Goal: Ask a question: Seek information or help from site administrators or community

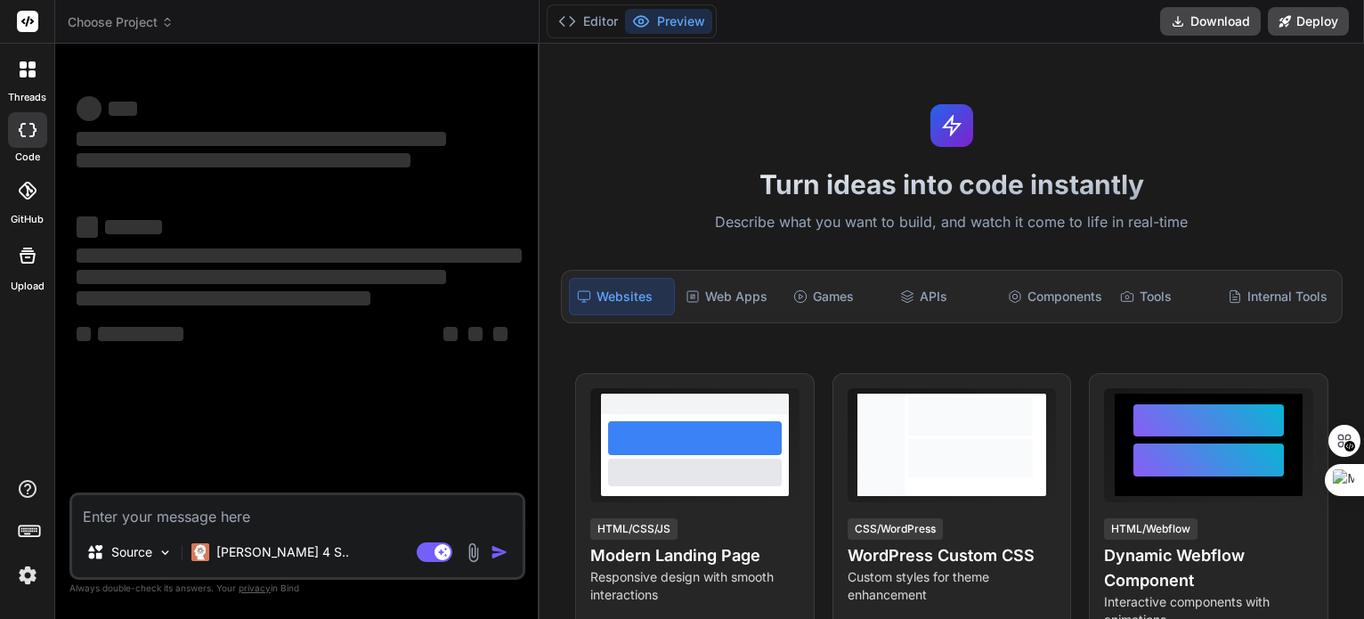
type textarea "x"
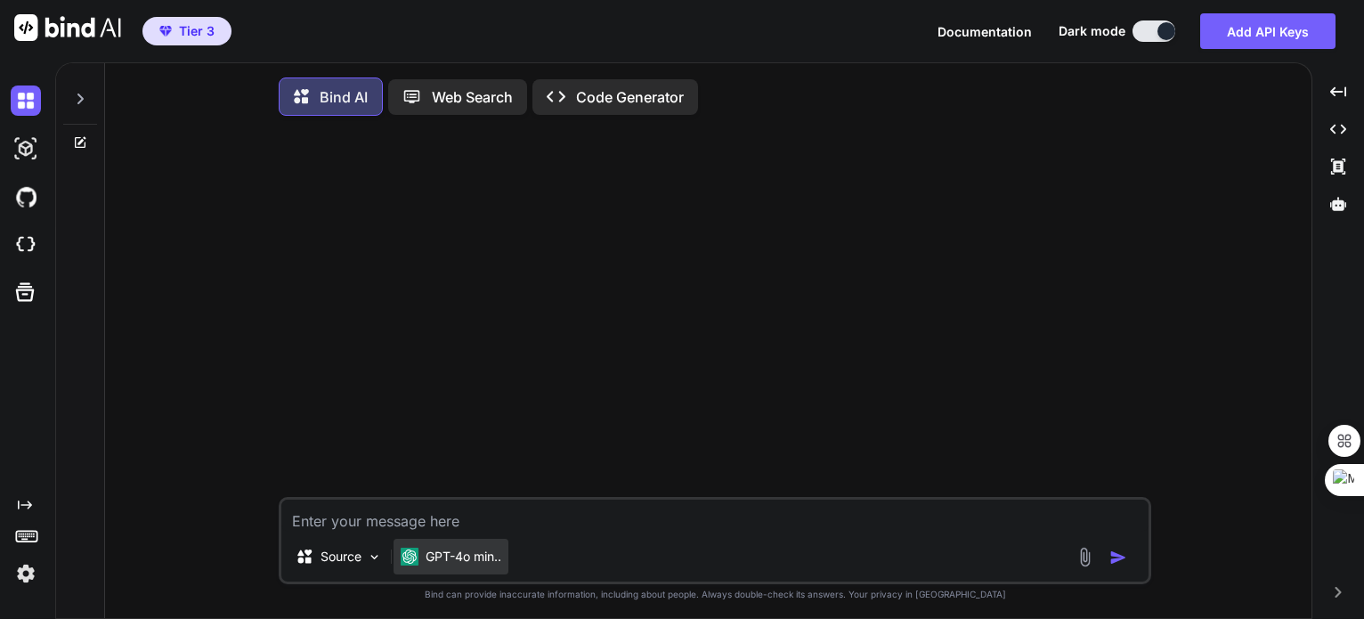
click at [446, 574] on div "GPT-4o min.." at bounding box center [450, 556] width 115 height 36
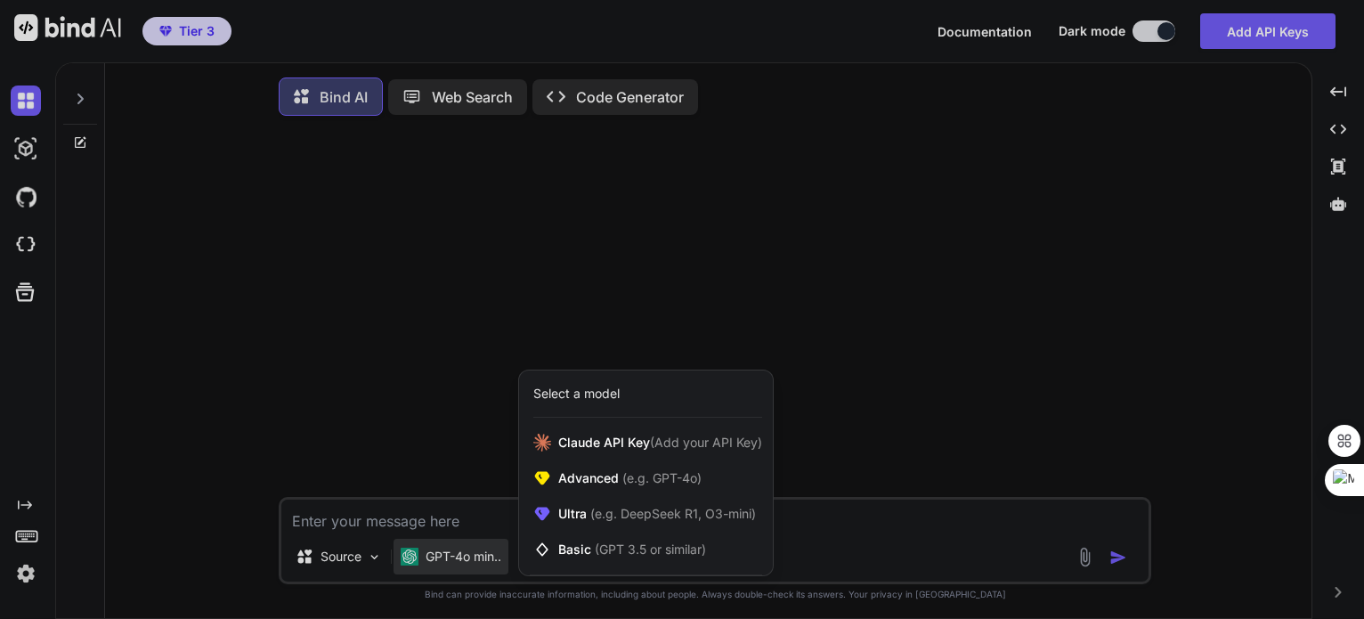
click at [886, 136] on div at bounding box center [682, 309] width 1364 height 619
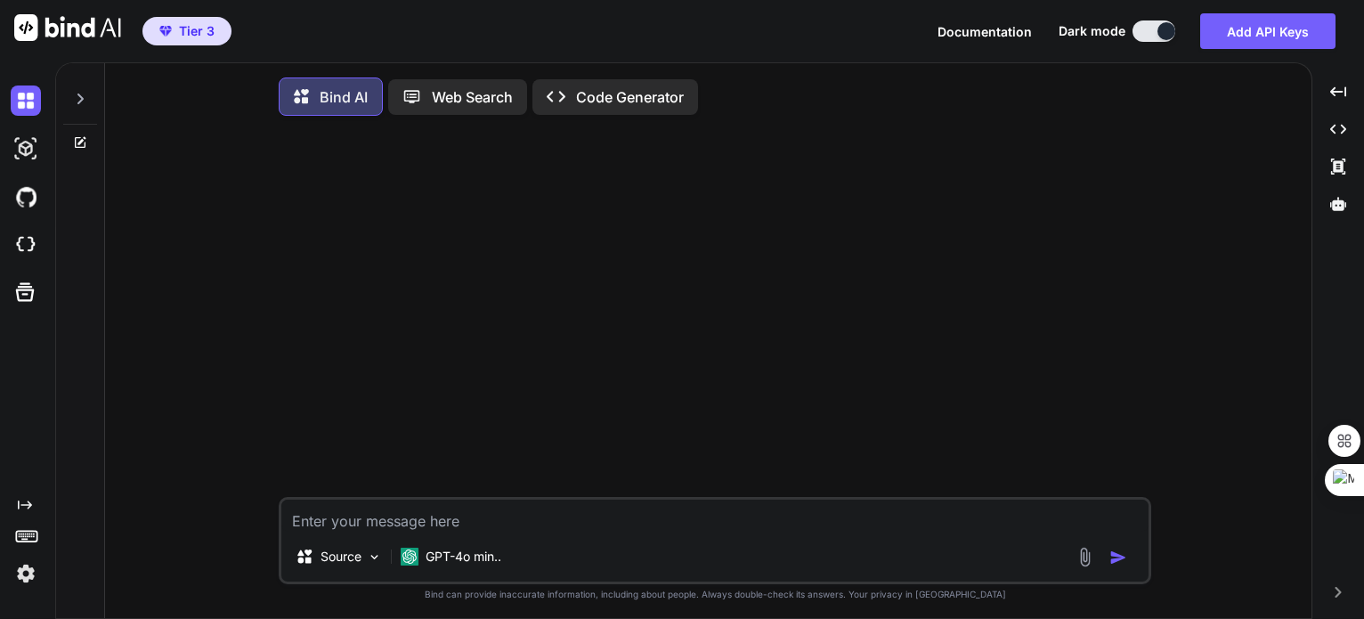
click at [36, 577] on img at bounding box center [26, 573] width 30 height 30
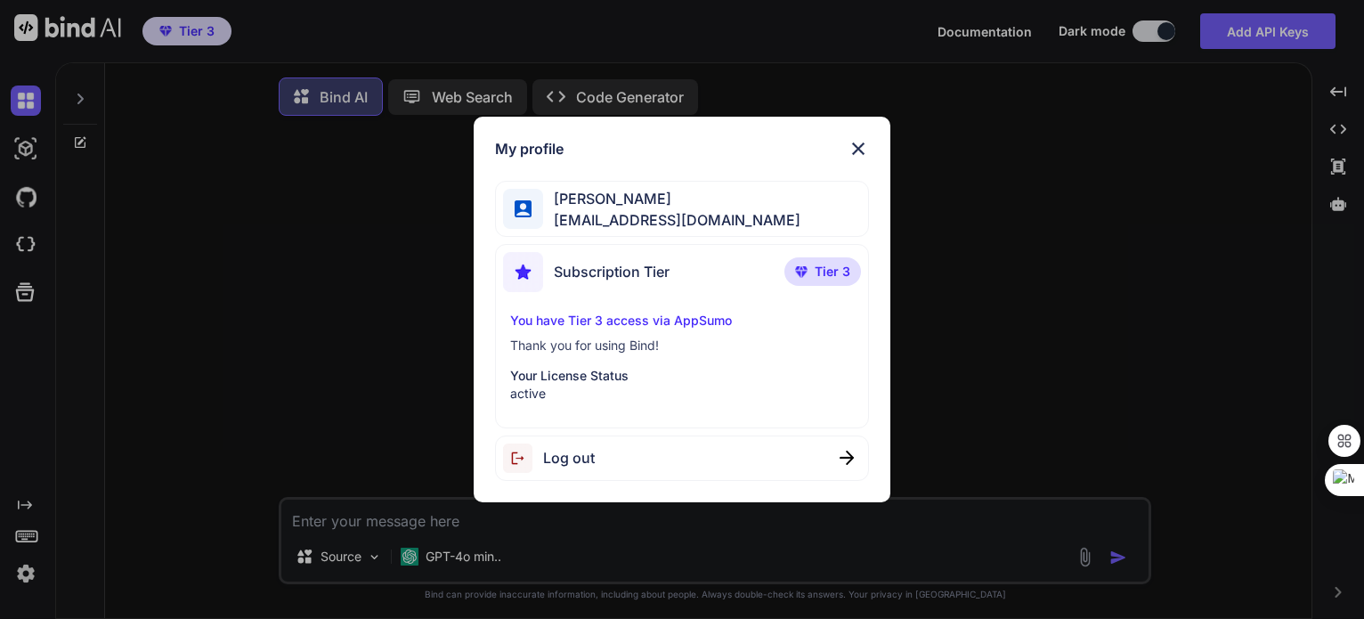
click at [579, 447] on span "Log out" at bounding box center [569, 457] width 52 height 21
type textarea "x"
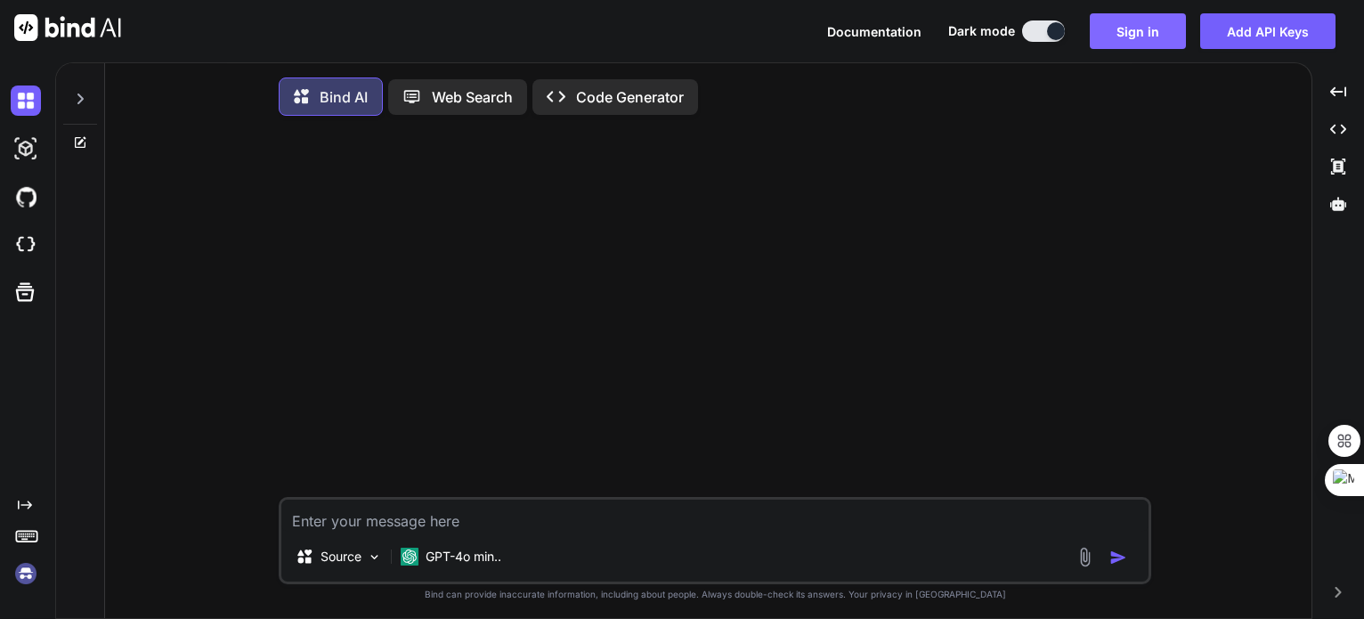
click at [1134, 19] on button "Sign in" at bounding box center [1137, 31] width 96 height 36
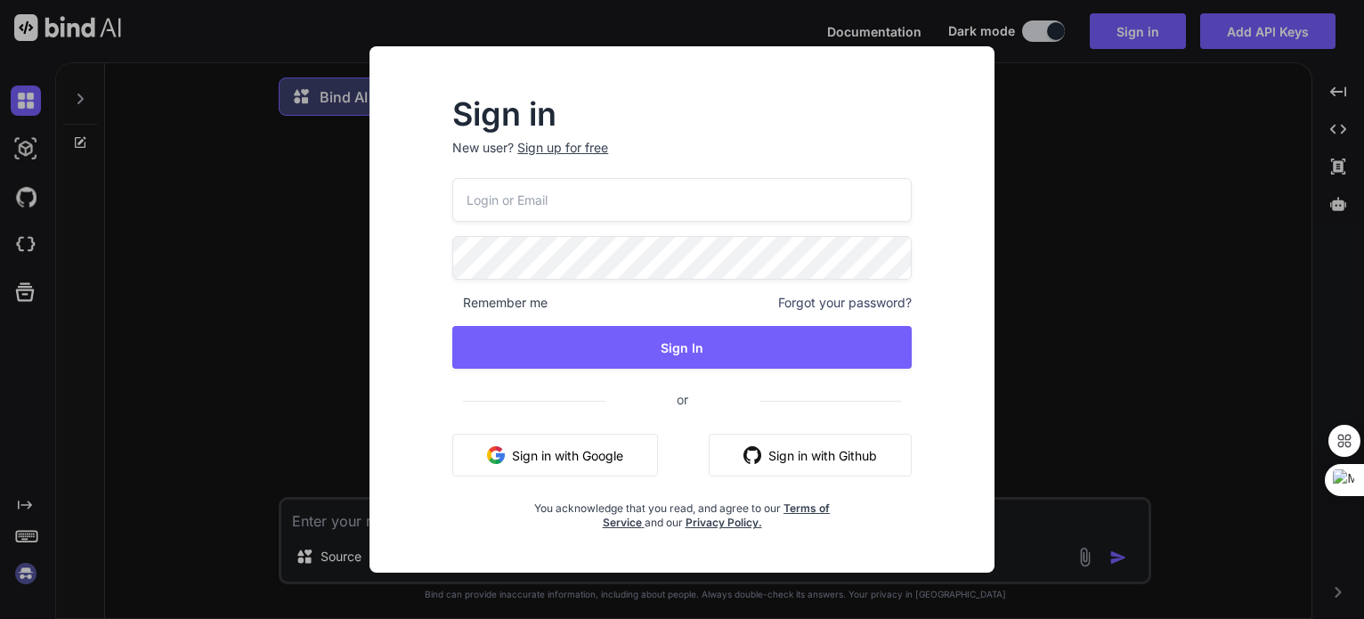
click at [601, 198] on input "email" at bounding box center [681, 200] width 459 height 44
drag, startPoint x: 702, startPoint y: 185, endPoint x: 399, endPoint y: 193, distance: 303.6
click at [399, 193] on div "Sign in New user? Sign up for free [EMAIL_ADDRESS][DOMAIN_NAME] Remember me For…" at bounding box center [682, 325] width 596 height 494
type input "[EMAIL_ADDRESS][DOMAIN_NAME]"
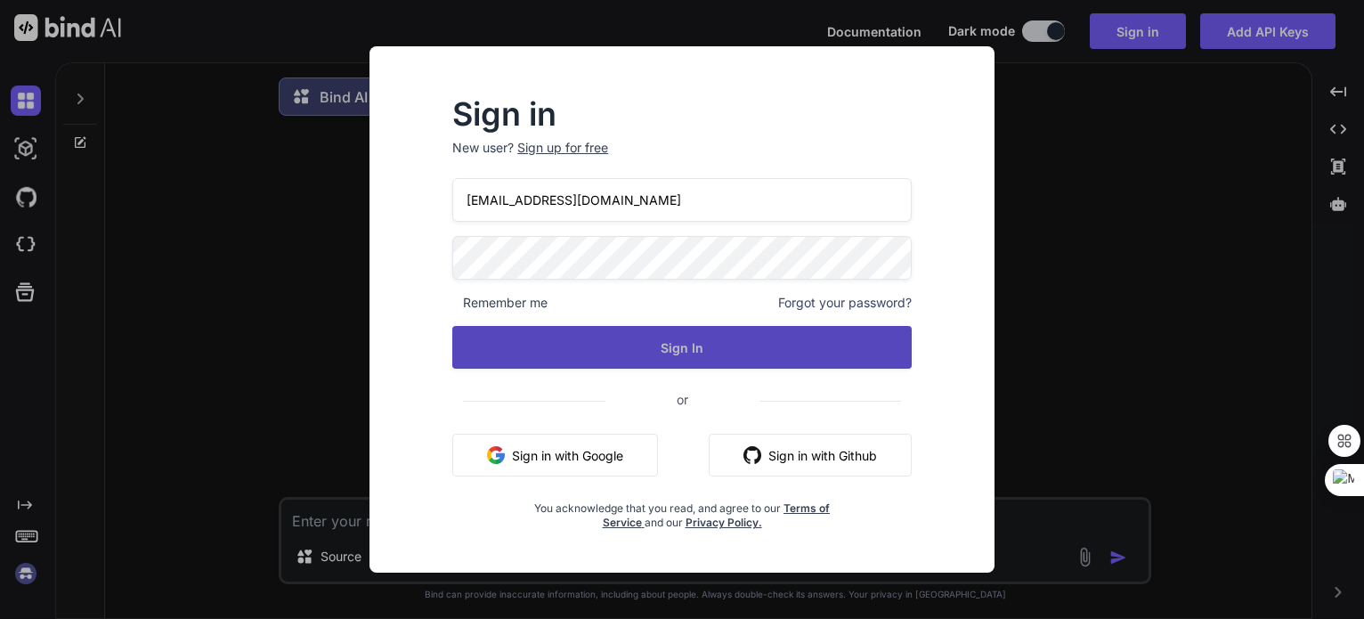
click at [650, 355] on button "Sign In" at bounding box center [681, 347] width 459 height 43
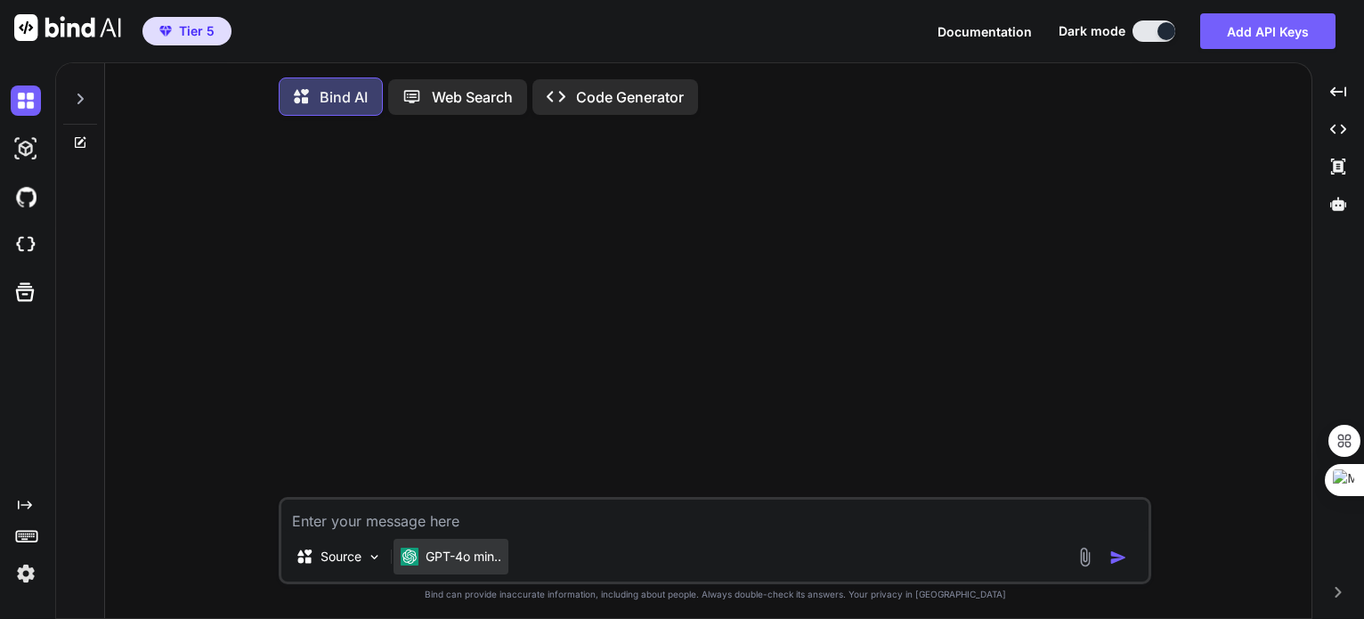
click at [462, 554] on p "GPT-4o min.." at bounding box center [463, 556] width 76 height 18
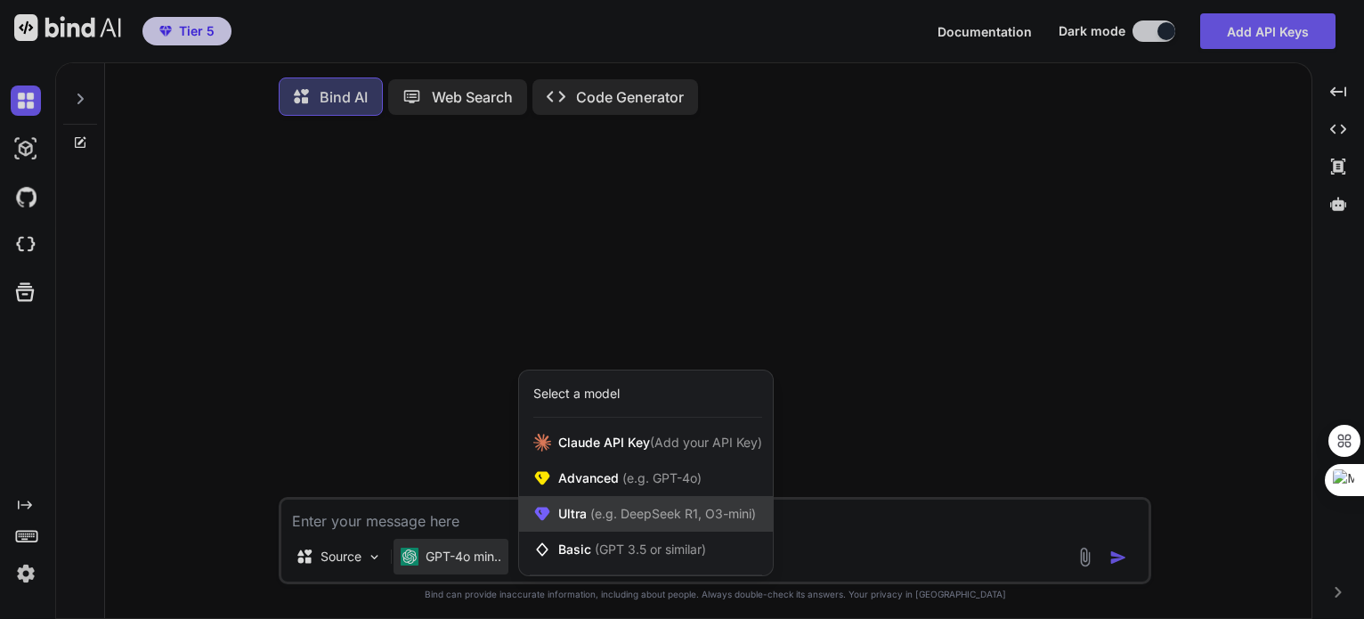
click at [580, 521] on span "Ultra (e.g. DeepSeek R1, O3-mini)" at bounding box center [657, 514] width 198 height 18
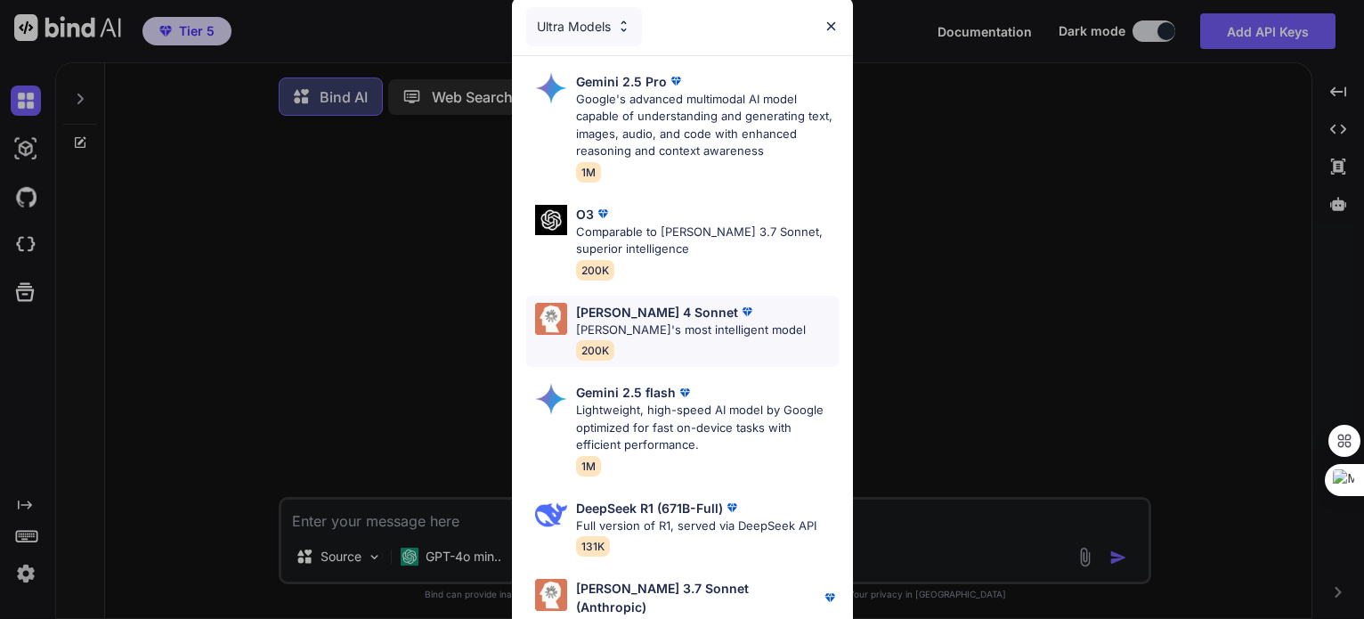
click at [576, 325] on p "[PERSON_NAME]'s most intelligent model" at bounding box center [691, 330] width 230 height 18
type textarea "x"
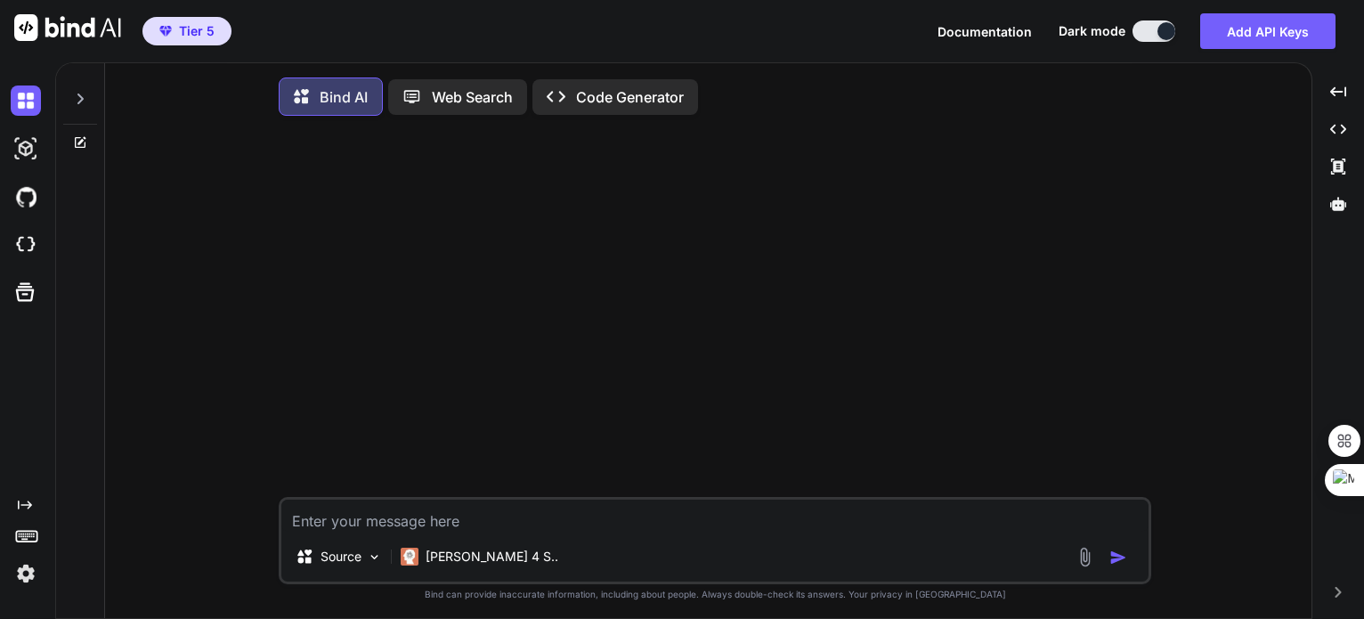
click at [408, 522] on textarea at bounding box center [714, 515] width 867 height 32
type textarea "h"
type textarea "x"
type textarea "ho"
type textarea "x"
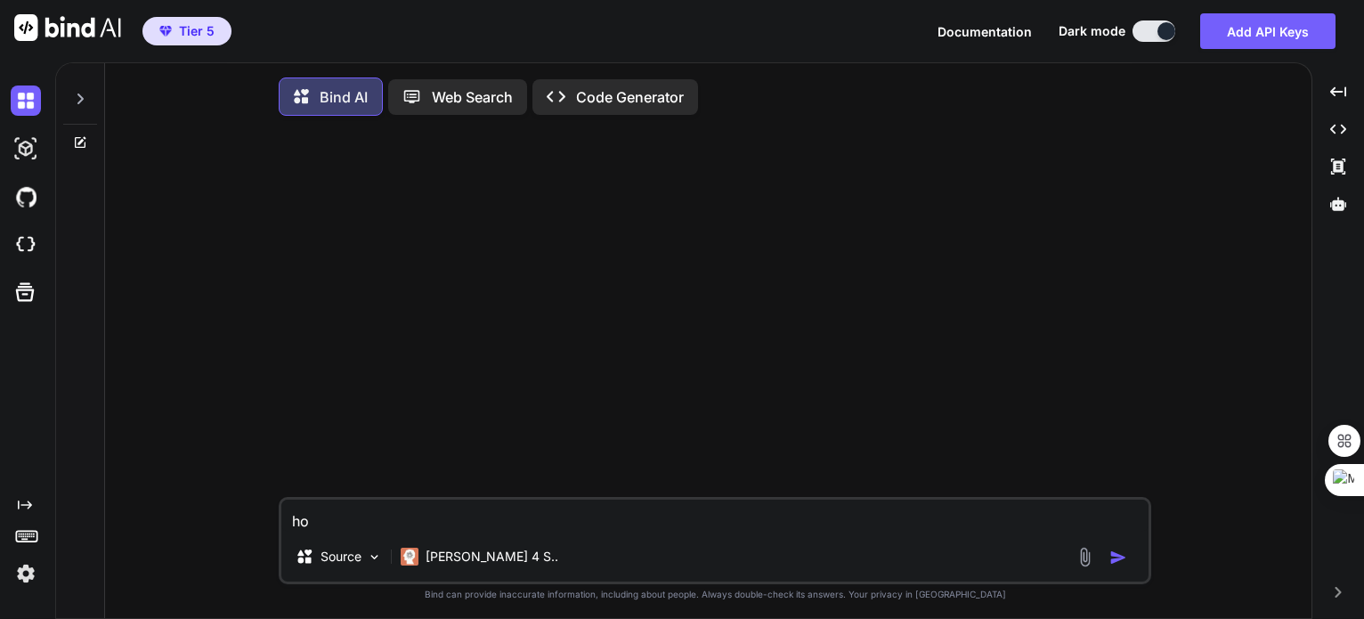
type textarea "how"
type textarea "x"
type textarea "how"
type textarea "x"
type textarea "how t"
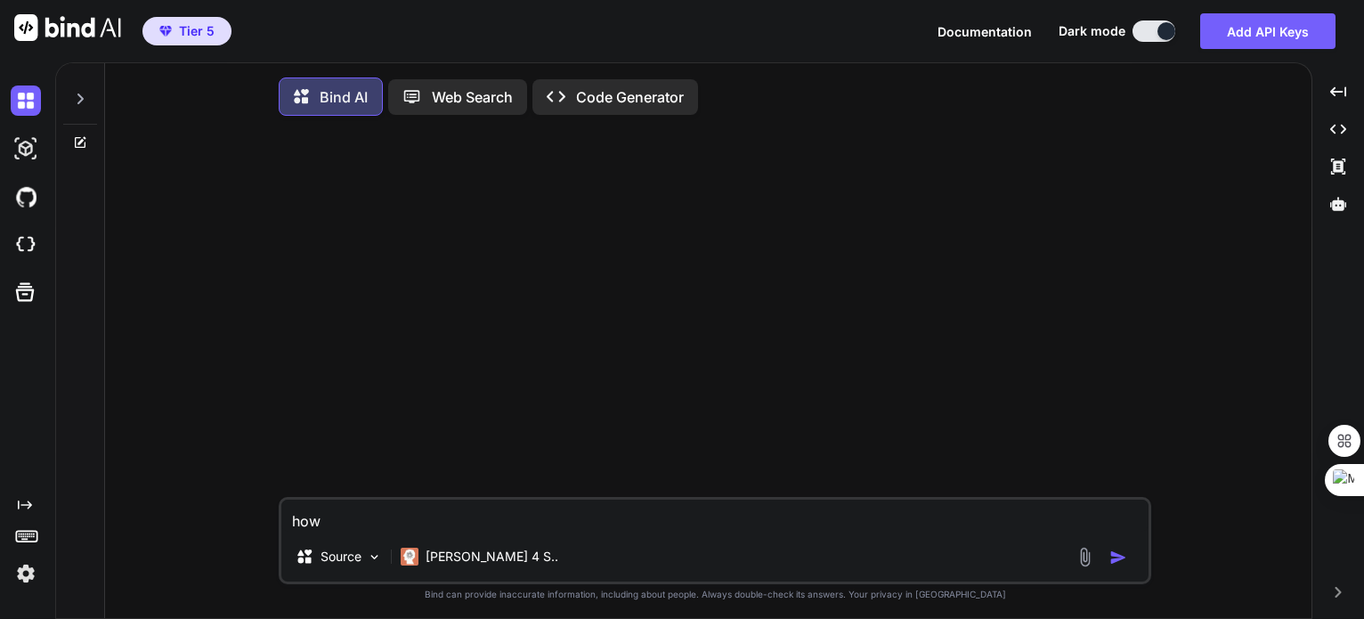
type textarea "x"
type textarea "how to"
type textarea "x"
type textarea "how to"
type textarea "x"
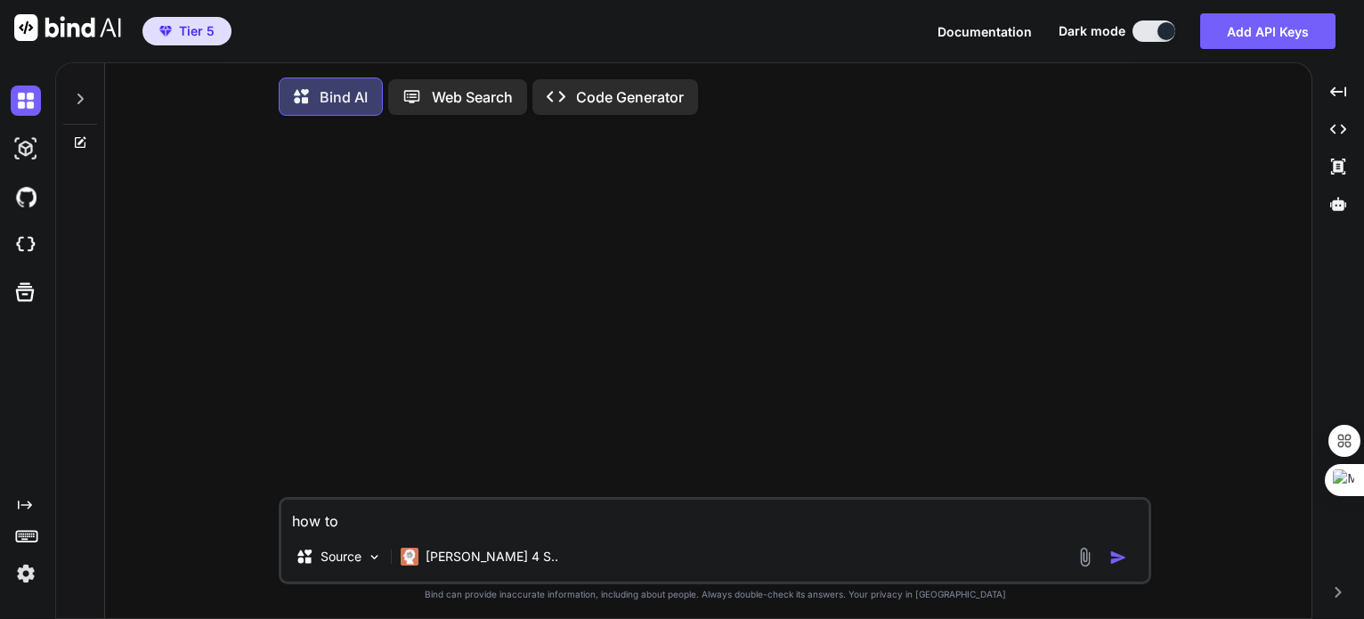
type textarea "how to i"
type textarea "x"
type textarea "how to in"
type textarea "x"
type textarea "how to ins"
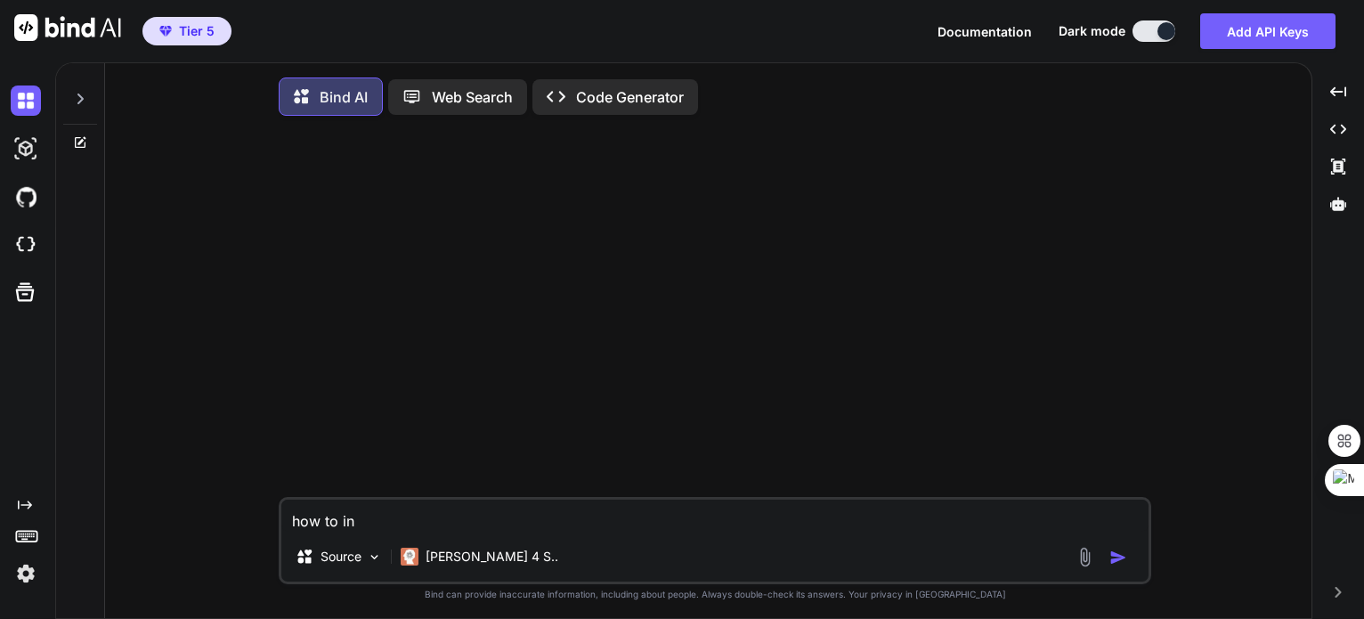
type textarea "x"
type textarea "how to inst"
type textarea "x"
type textarea "how to insta"
type textarea "x"
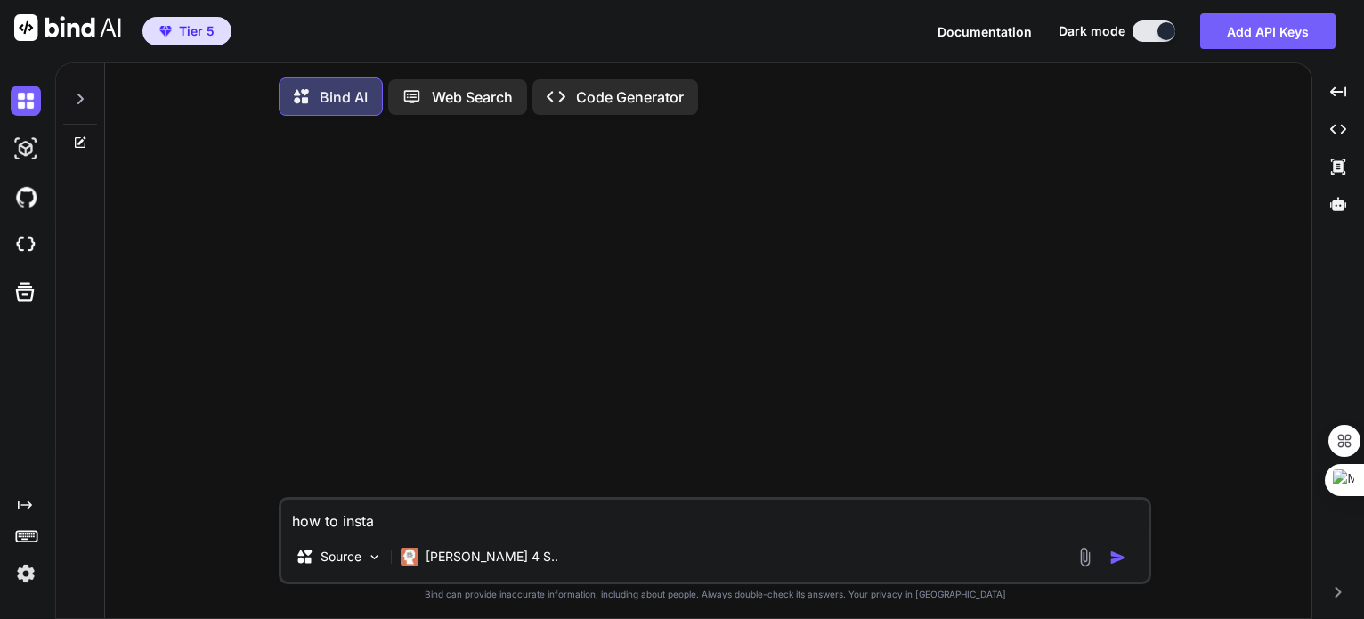
type textarea "how to instal"
type textarea "x"
type textarea "how to install"
type textarea "x"
type textarea "how to install"
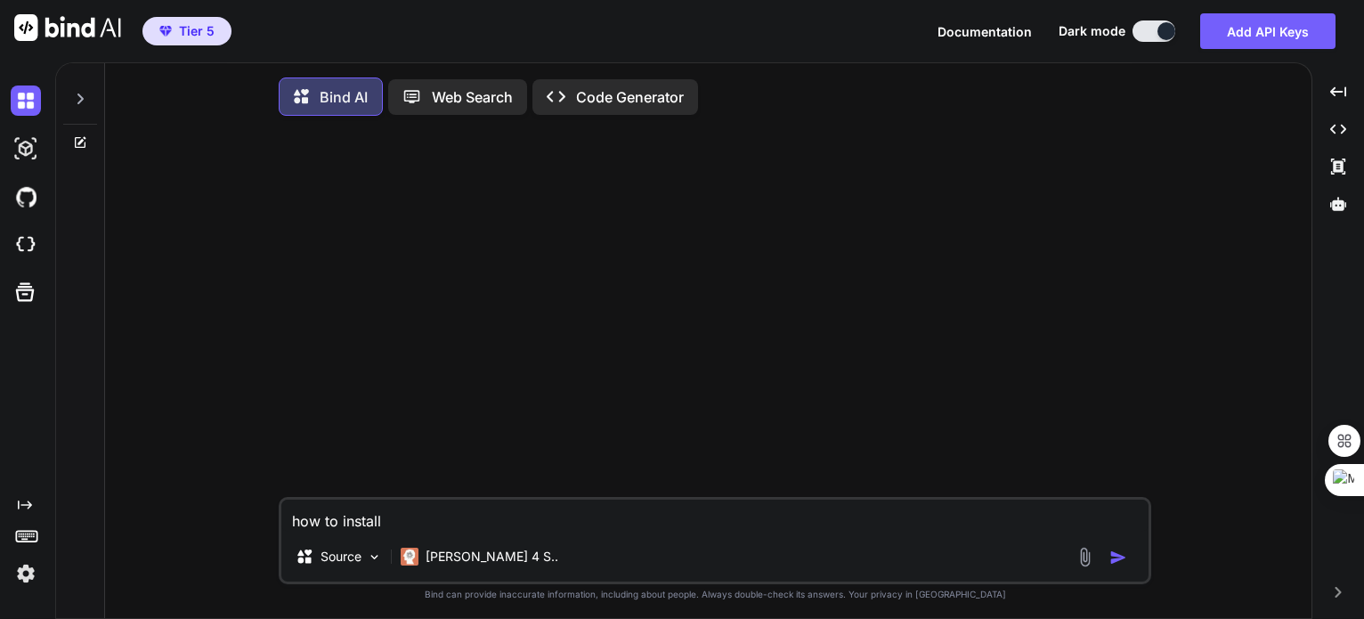
type textarea "x"
type textarea "how to install l"
type textarea "x"
type textarea "how to install la"
type textarea "x"
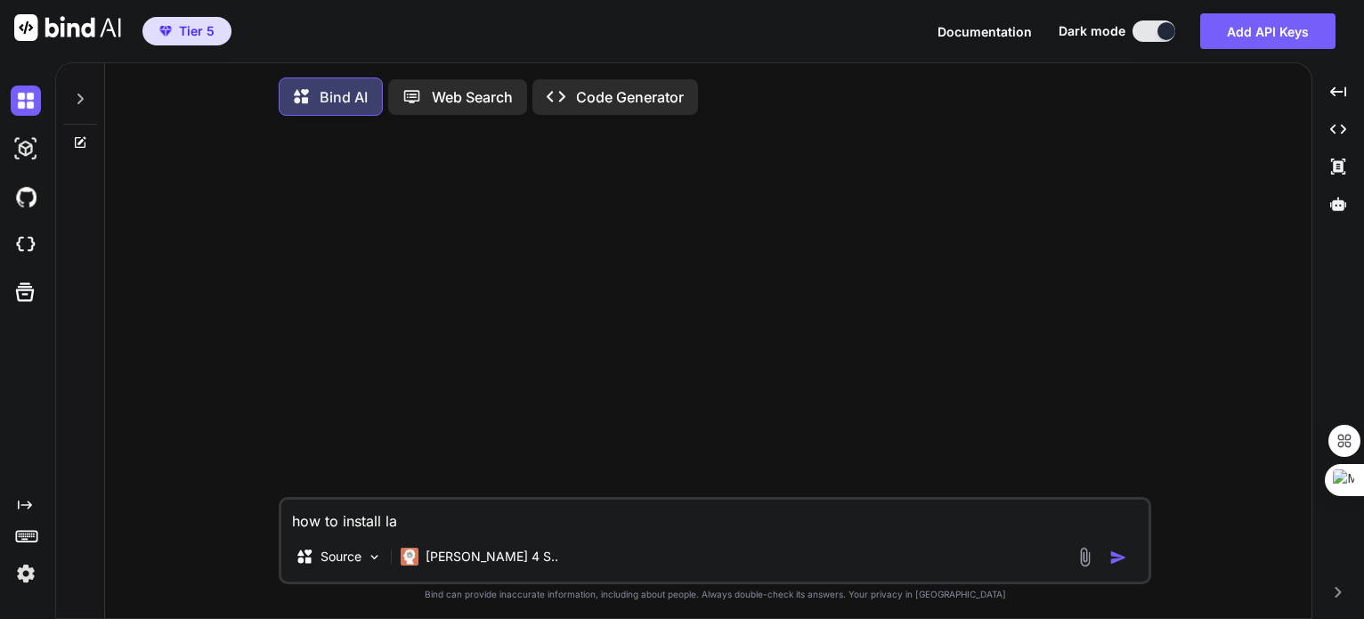
type textarea "how to install lat"
type textarea "x"
type textarea "how to install late"
type textarea "x"
type textarea "how to install lates"
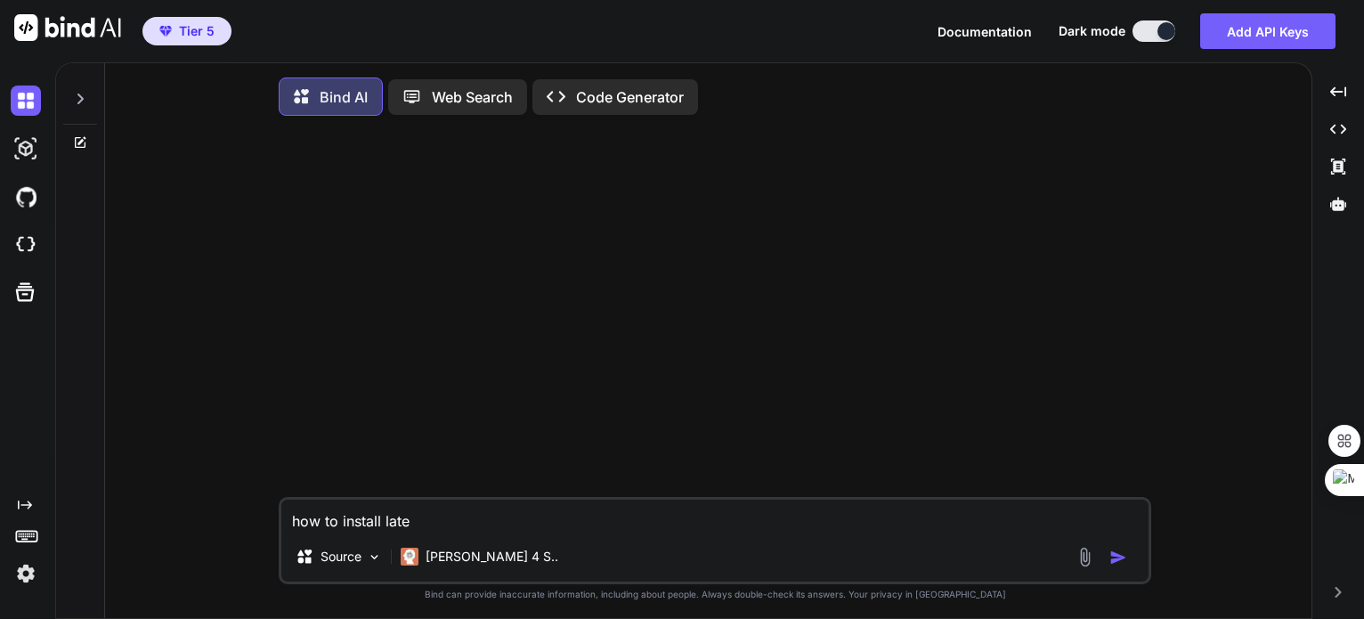
type textarea "x"
type textarea "how to install latest"
type textarea "x"
type textarea "how to install latest"
type textarea "x"
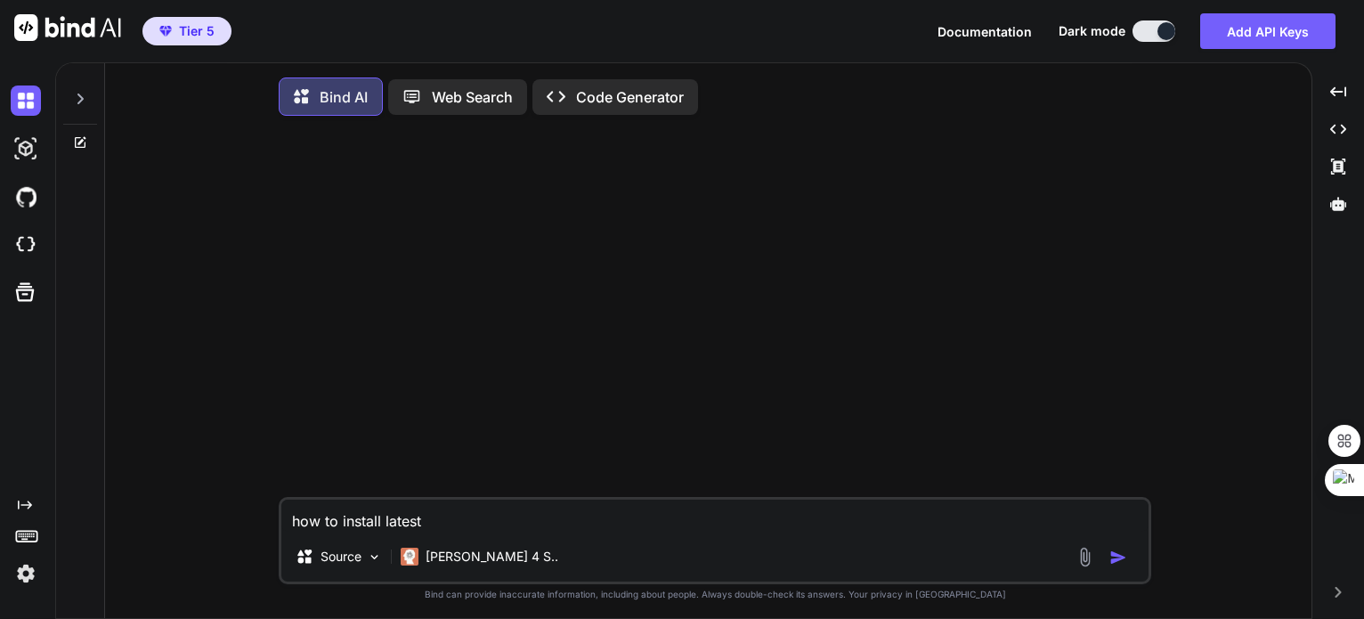
type textarea "how to install latest c"
type textarea "x"
type textarea "how to install latest ca"
type textarea "x"
type textarea "how to install latest car"
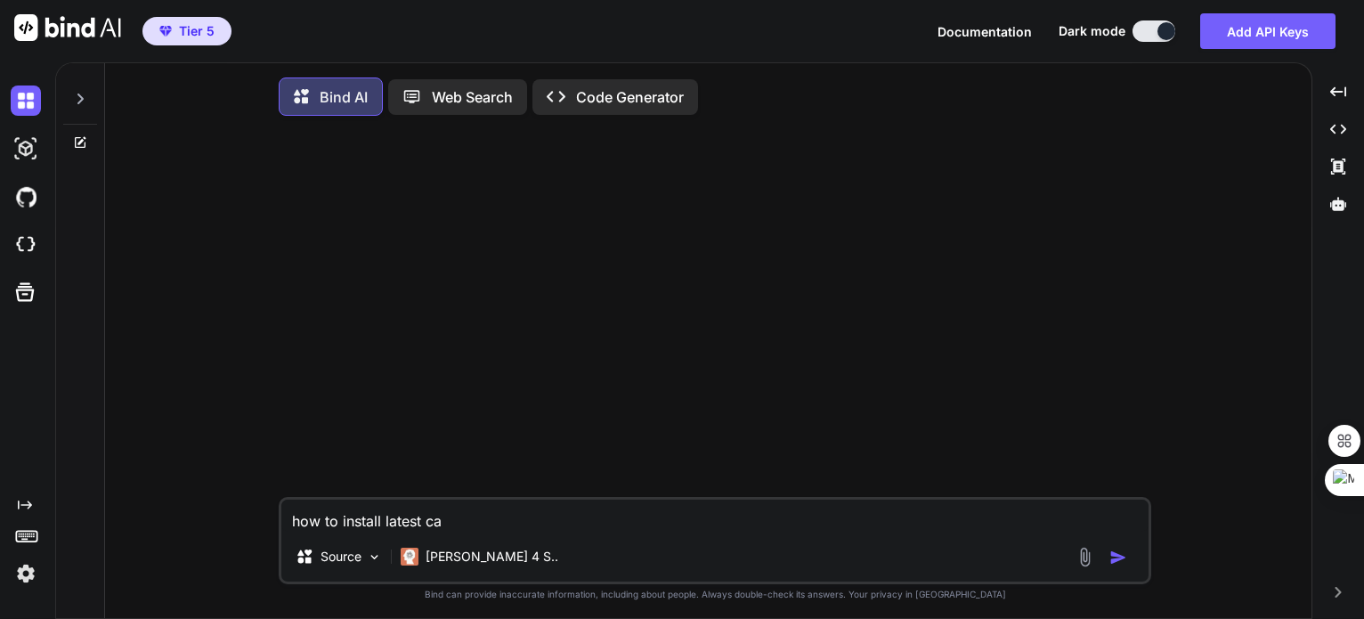
type textarea "x"
type textarea "how to install latest carg"
type textarea "x"
type textarea "how to install latest cargo"
type textarea "x"
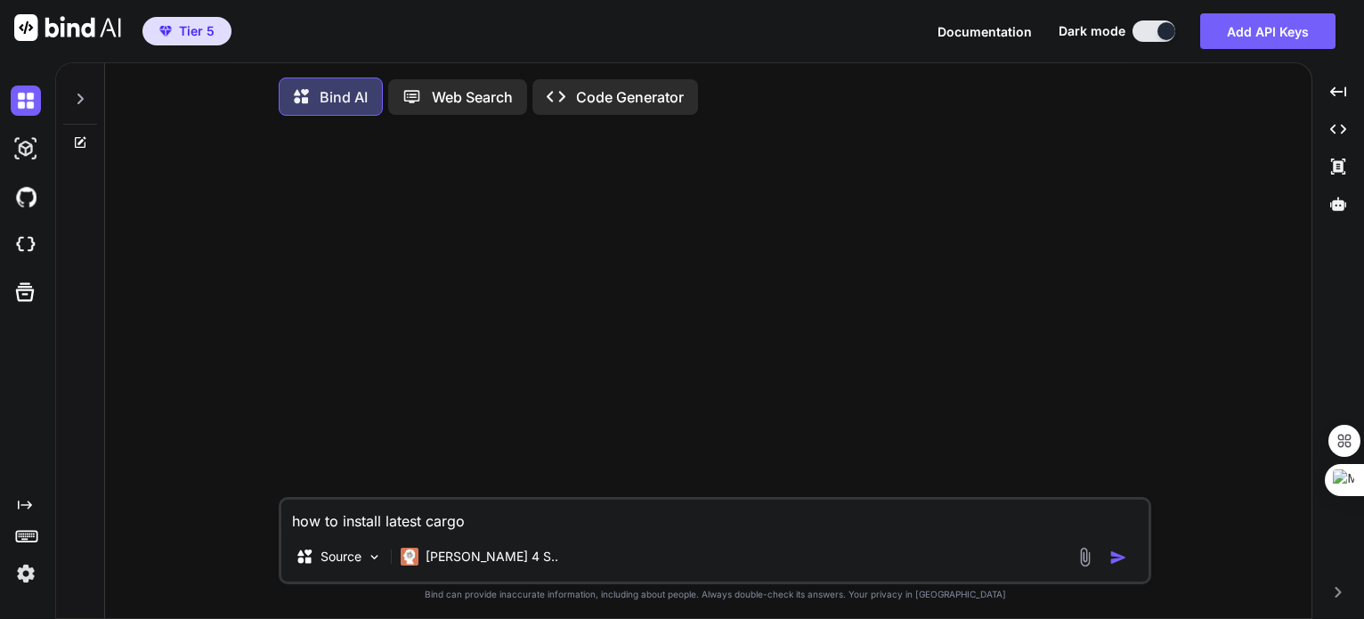
type textarea "how to install latest cargo"
type textarea "x"
type textarea "how to install latest cargo l"
type textarea "x"
type textarea "how to install latest cargo li"
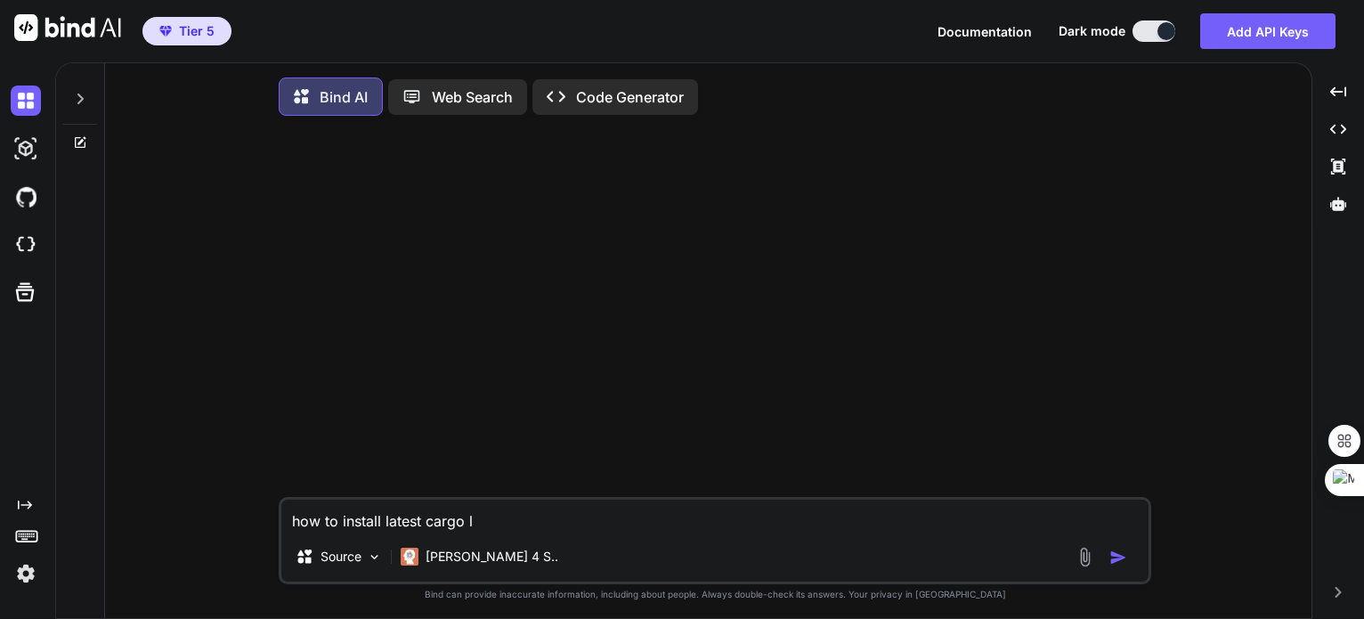
type textarea "x"
type textarea "how to install latest cargo lin"
type textarea "x"
type textarea "how to install latest cargo linx"
type textarea "x"
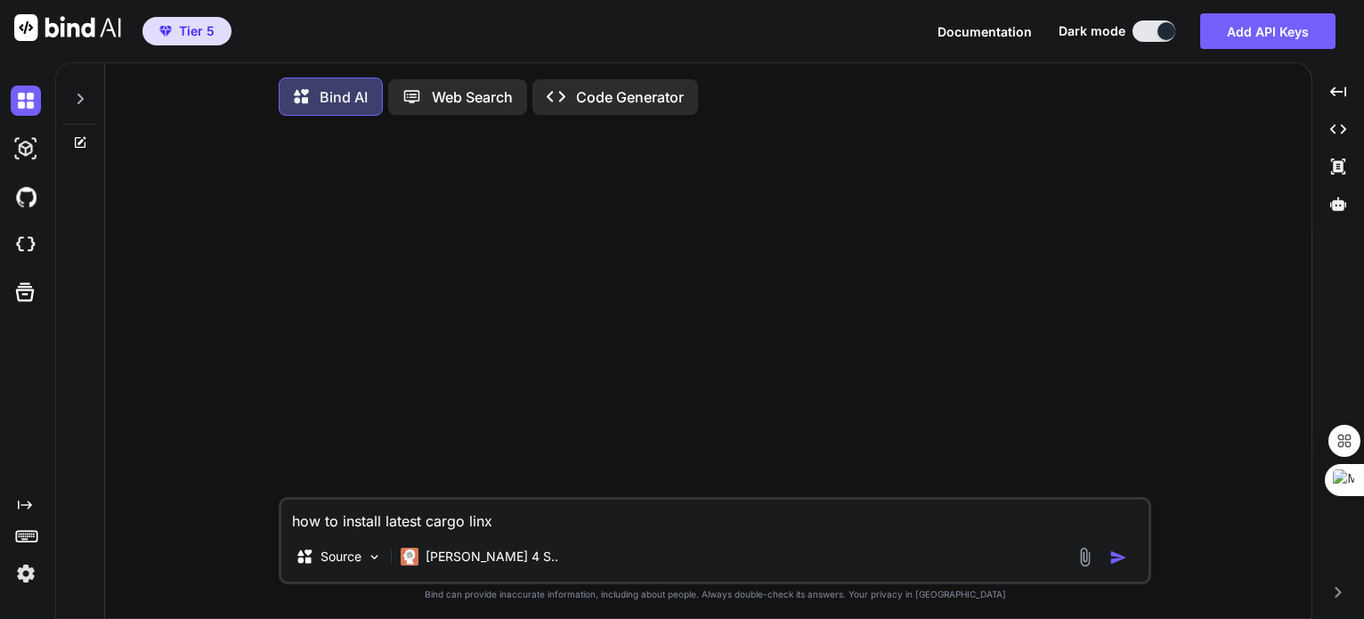
type textarea "how to install latest cargo lin"
type textarea "x"
type textarea "how to install latest cargo linu"
type textarea "x"
type textarea "how to install latest cargo linux"
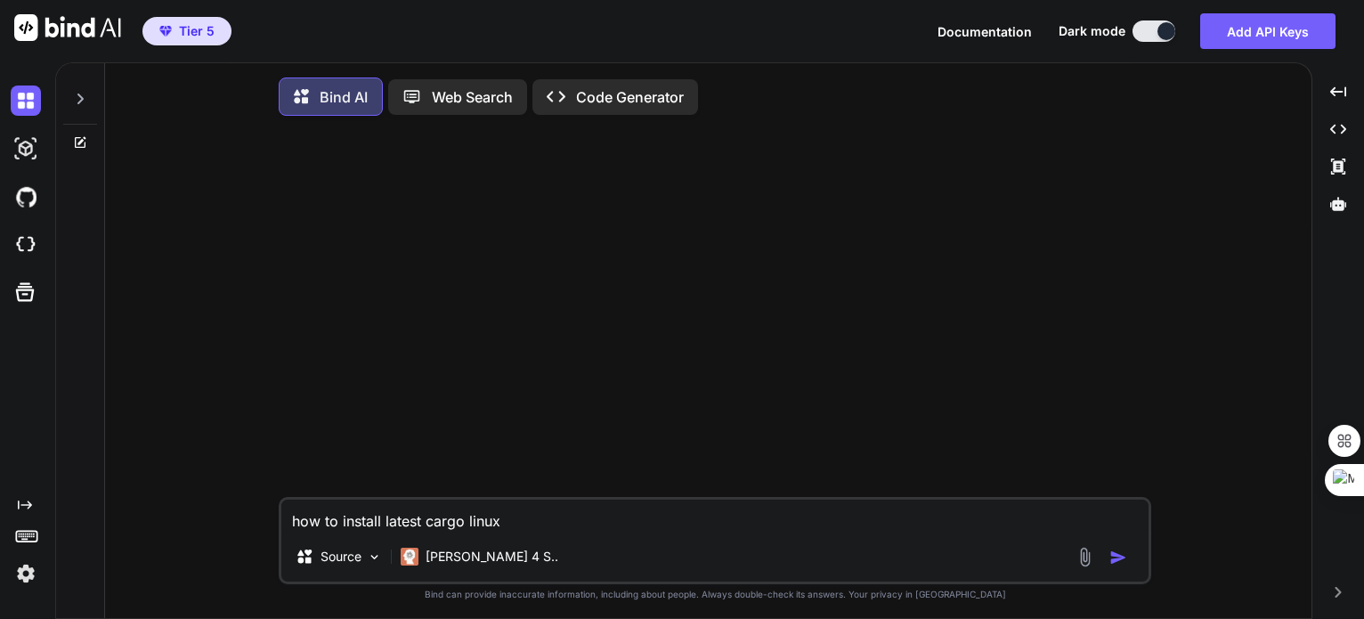
type textarea "x"
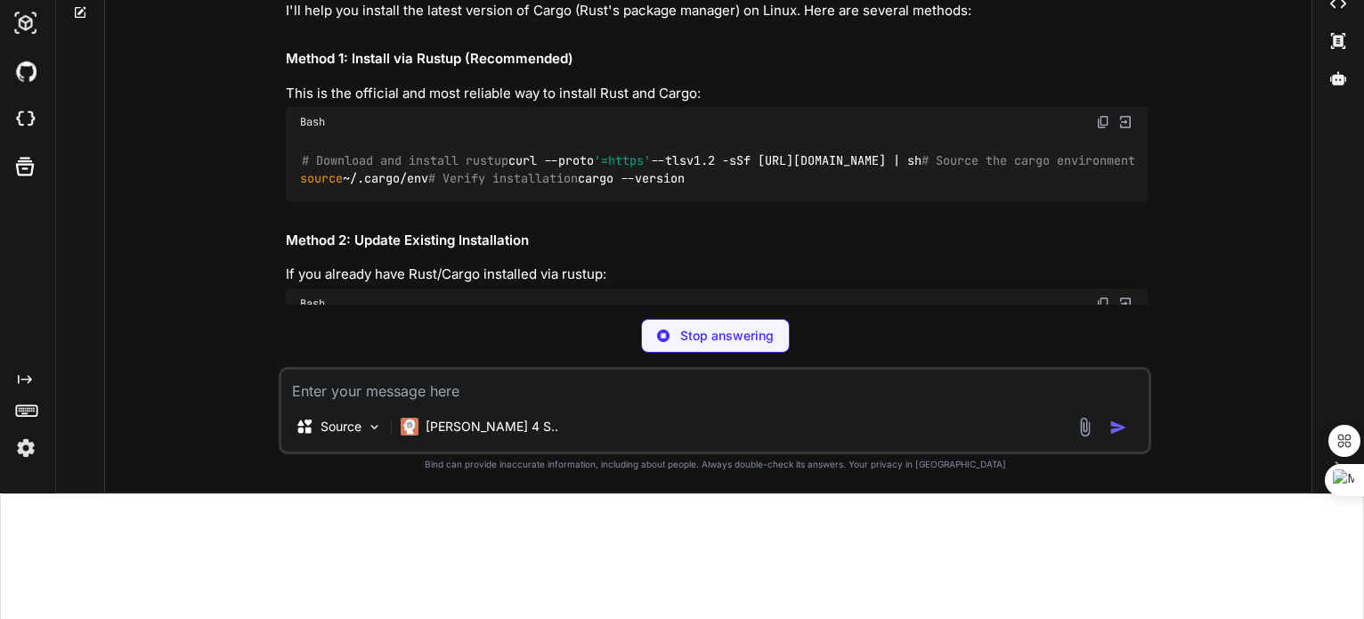
scroll to position [115, 0]
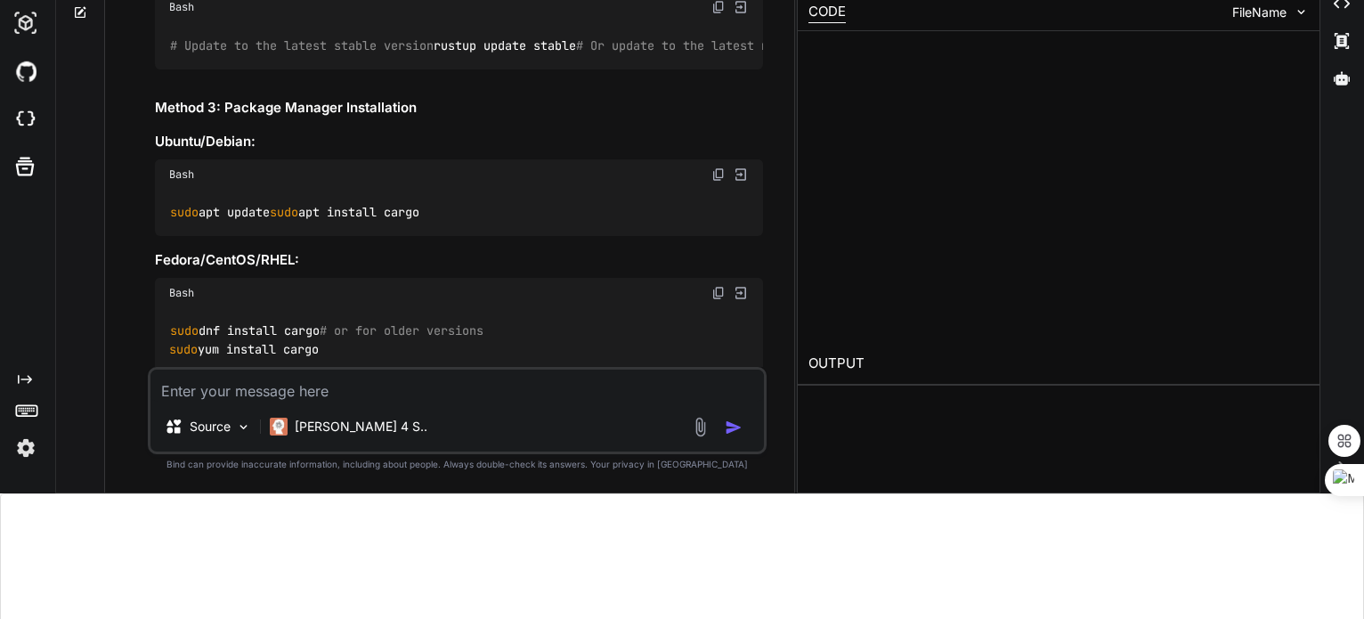
type textarea "x"
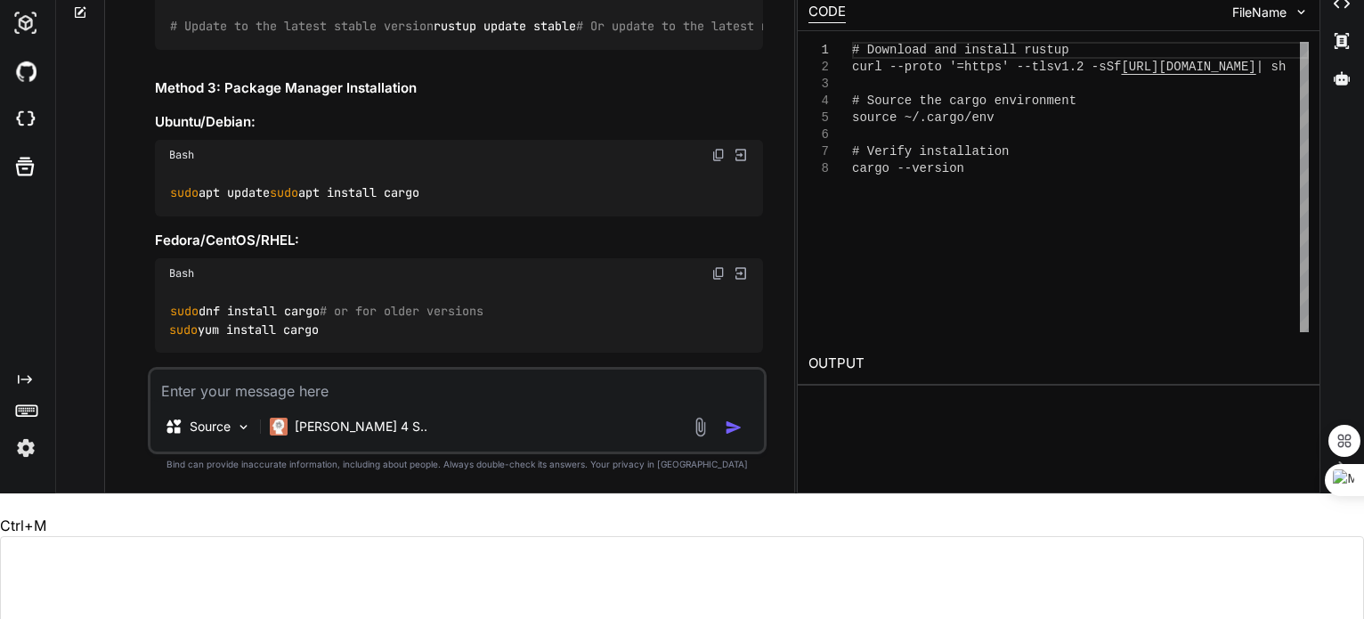
drag, startPoint x: 318, startPoint y: 152, endPoint x: 167, endPoint y: 158, distance: 150.5
click at [167, 49] on div "# Update to the latest stable version rustup update stable # Or update to the l…" at bounding box center [459, 26] width 608 height 46
copy code "rustup update stable"
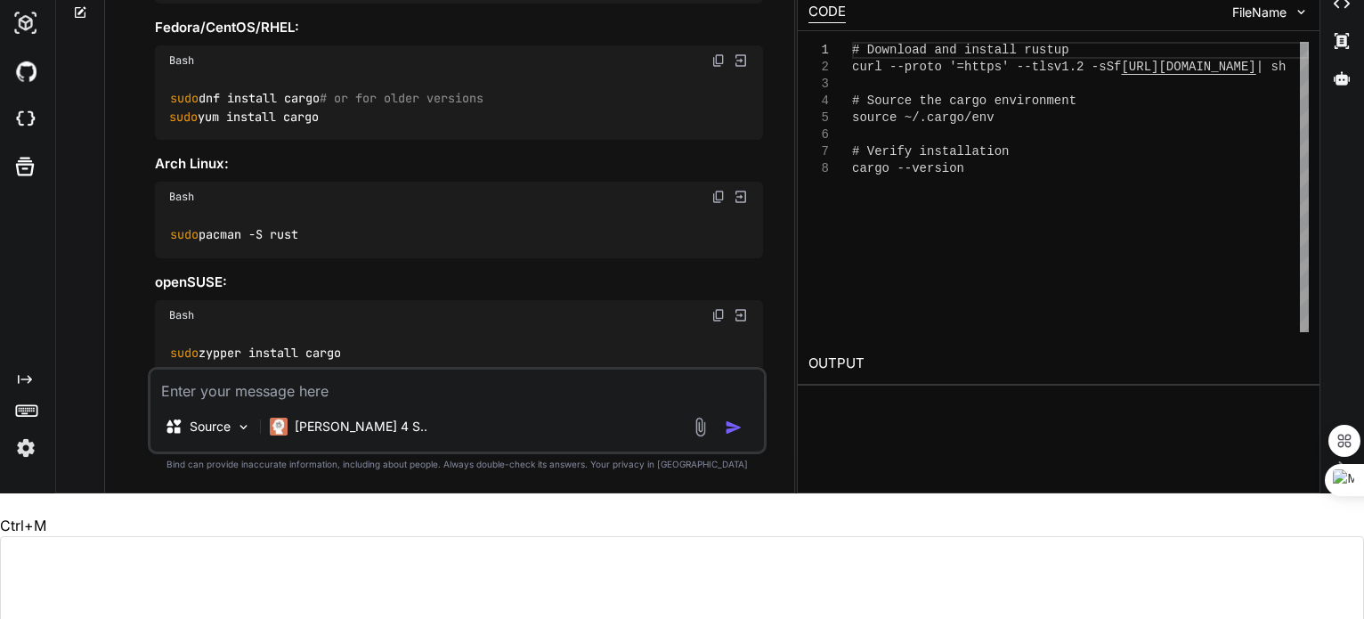
scroll to position [657, 0]
drag, startPoint x: 339, startPoint y: 238, endPoint x: 170, endPoint y: 230, distance: 169.3
copy code "sudo apt install cargo"
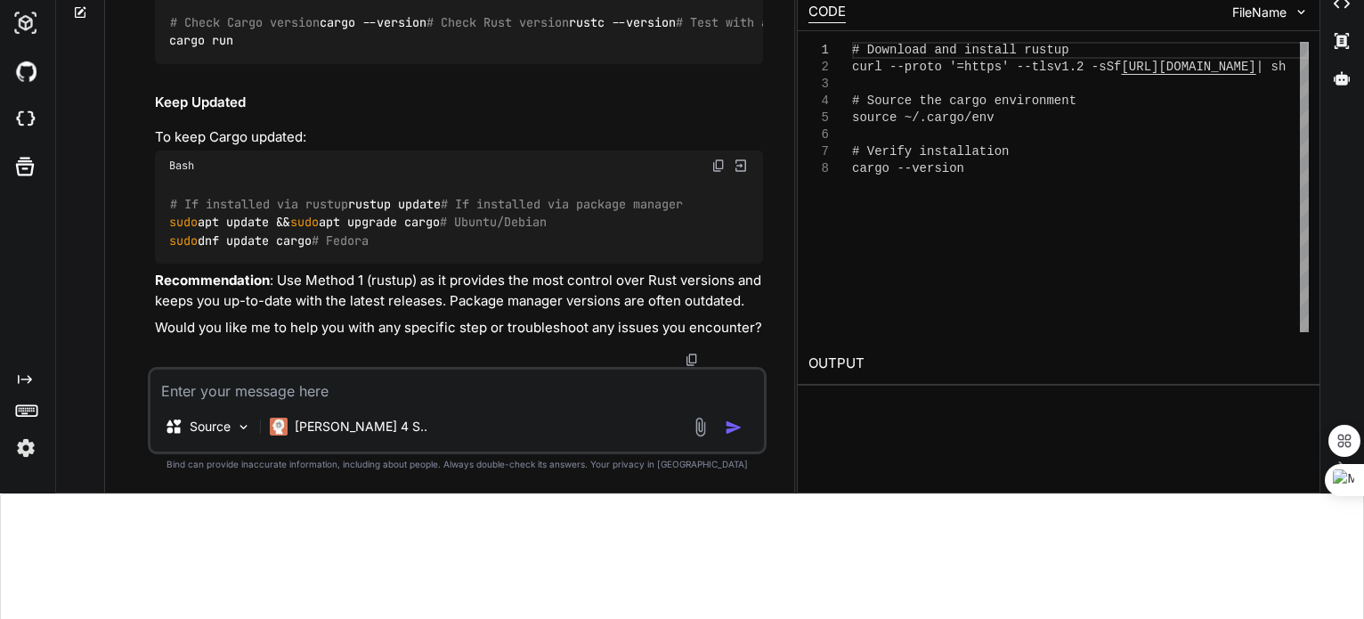
scroll to position [1728, 0]
drag, startPoint x: 281, startPoint y: 143, endPoint x: 144, endPoint y: 147, distance: 137.1
click at [144, 147] on div "You how to install latest cargo linux Bind AI I'll help you install the latest …" at bounding box center [456, 246] width 675 height 492
copy code "cargo --version"
drag, startPoint x: 283, startPoint y: 199, endPoint x: 154, endPoint y: 195, distance: 129.1
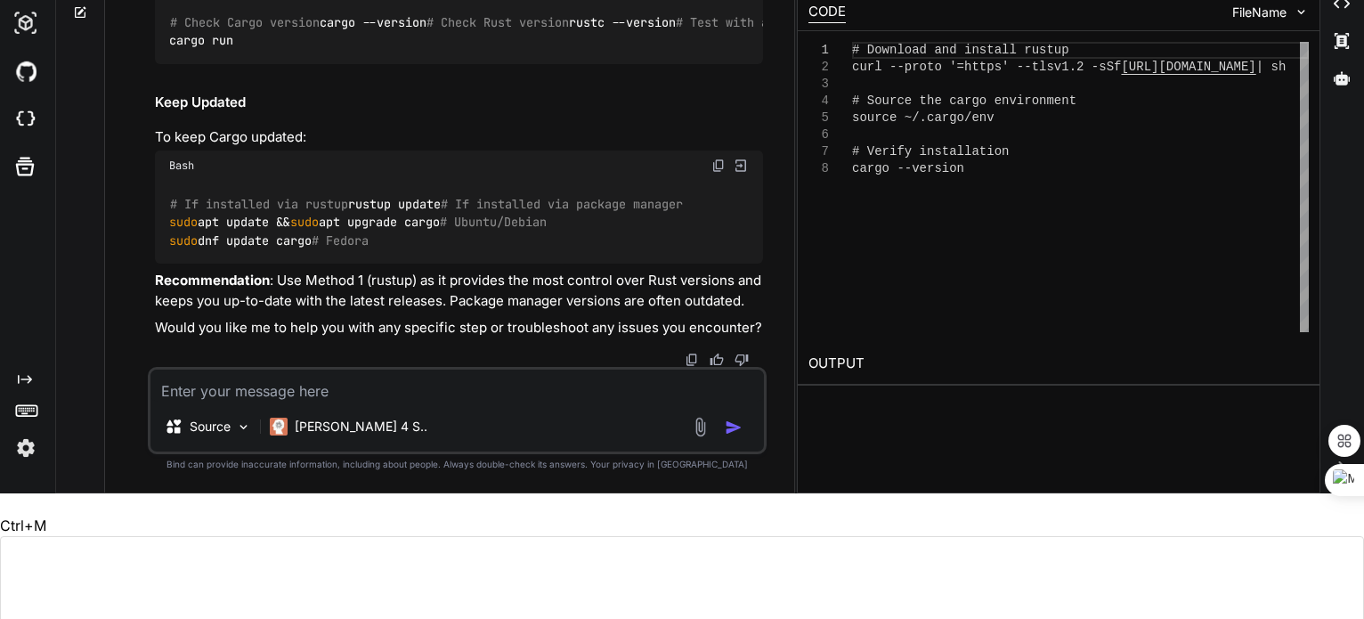
click at [155, 64] on div "# Check Cargo version cargo --version # Check Rust version rustc --version # Te…" at bounding box center [459, 31] width 608 height 65
drag, startPoint x: 269, startPoint y: 191, endPoint x: 155, endPoint y: 196, distance: 114.0
click at [155, 196] on div "# If installed via rustup rustup update # If installed via package manager sudo…" at bounding box center [459, 222] width 608 height 83
copy code "rustup update"
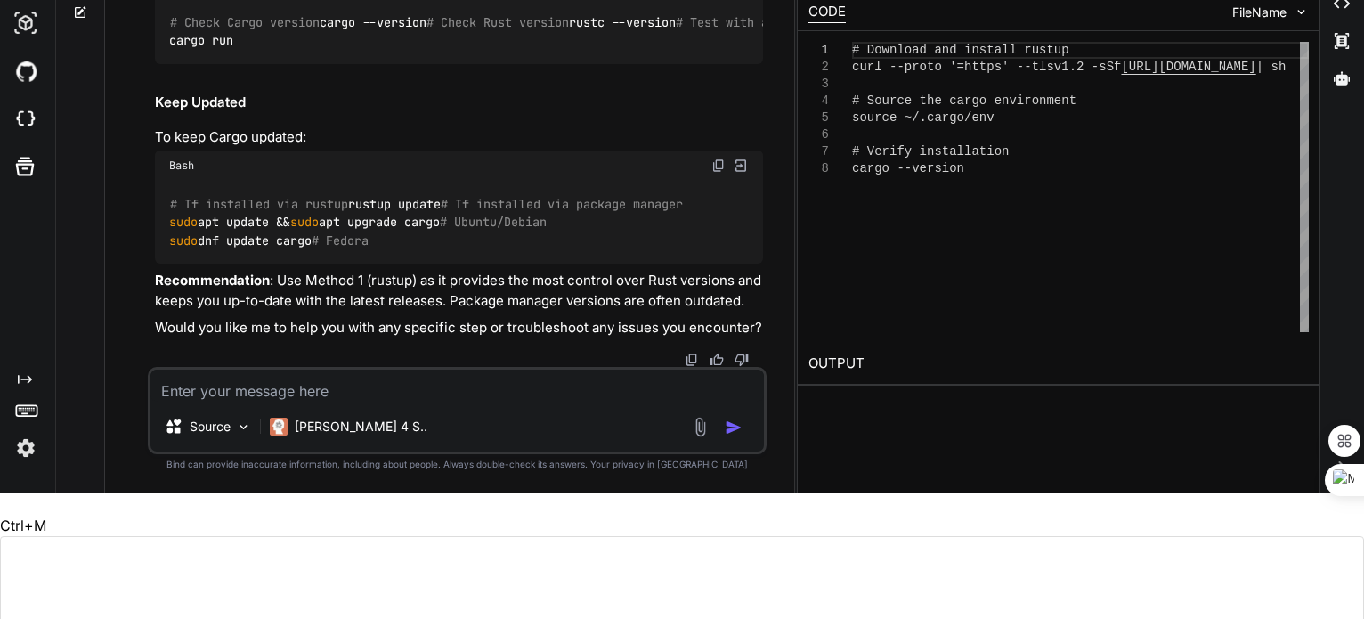
drag, startPoint x: 465, startPoint y: 254, endPoint x: 342, endPoint y: 255, distance: 122.8
click at [342, 250] on code "# If installed via rustup rustup update # If installed via package manager sudo…" at bounding box center [426, 222] width 514 height 55
drag, startPoint x: 304, startPoint y: 254, endPoint x: 468, endPoint y: 251, distance: 163.8
click at [468, 250] on code "# If installed via rustup rustup update # If installed via package manager sudo…" at bounding box center [426, 222] width 514 height 55
copy code "sudo apt upgrade cargo"
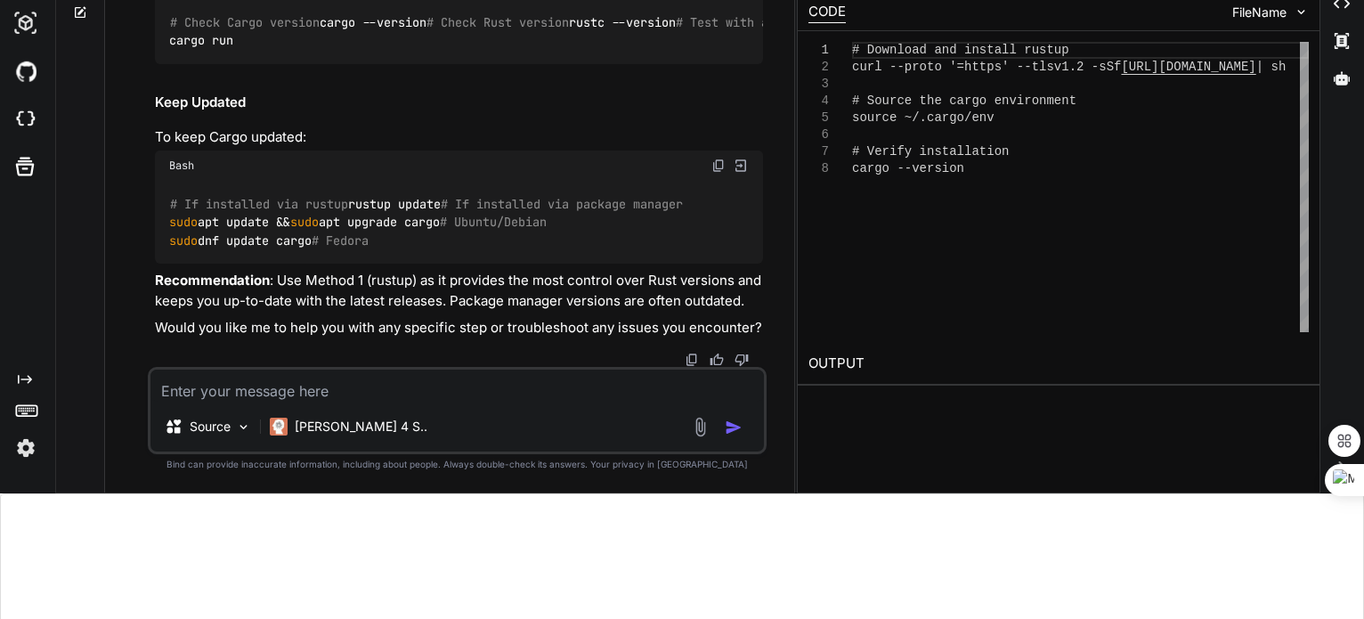
scroll to position [1774, 0]
drag, startPoint x: 169, startPoint y: 154, endPoint x: 301, endPoint y: 144, distance: 132.1
click at [301, 64] on div "# Check Cargo version cargo --version # Check Rust version rustc --version # Te…" at bounding box center [459, 31] width 608 height 65
copy code "rustc --version"
click at [368, 64] on div "# Check Cargo version cargo --version # Check Rust version rustc --version # Te…" at bounding box center [459, 31] width 608 height 65
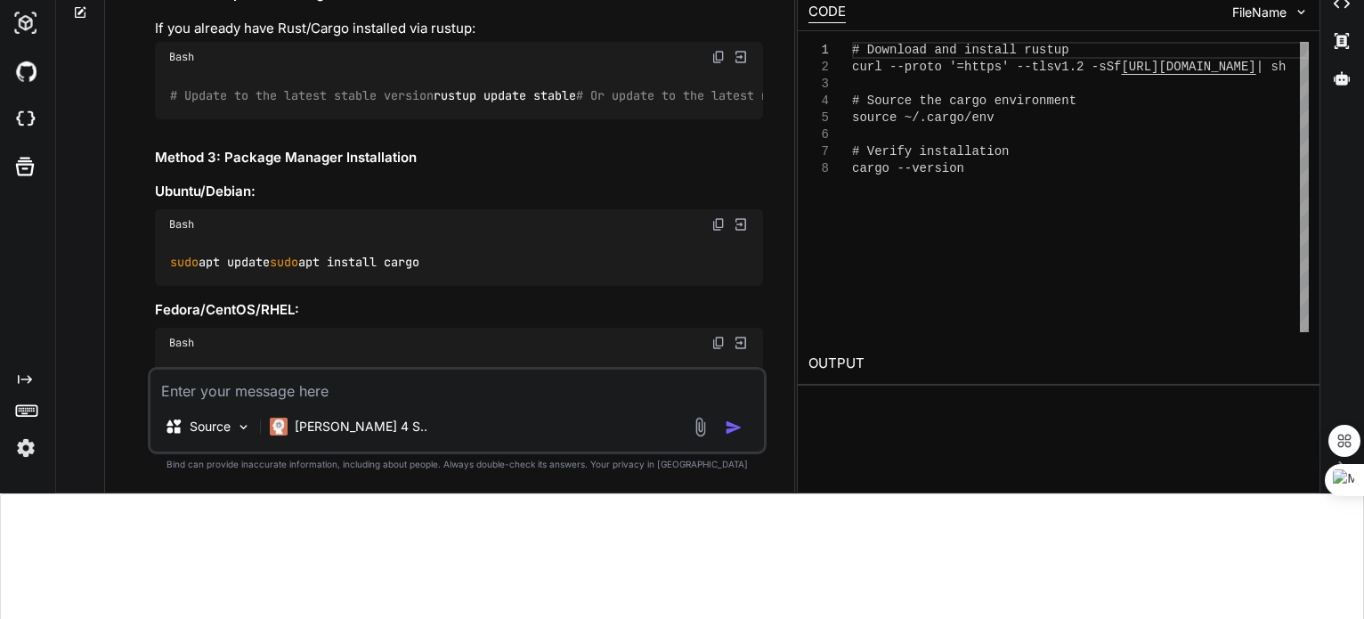
scroll to position [375, 0]
drag, startPoint x: 313, startPoint y: 216, endPoint x: 155, endPoint y: 227, distance: 158.8
click at [155, 117] on div "# Update to the latest stable version rustup update stable # Or update to the l…" at bounding box center [459, 94] width 608 height 46
copy code "rustup update stable"
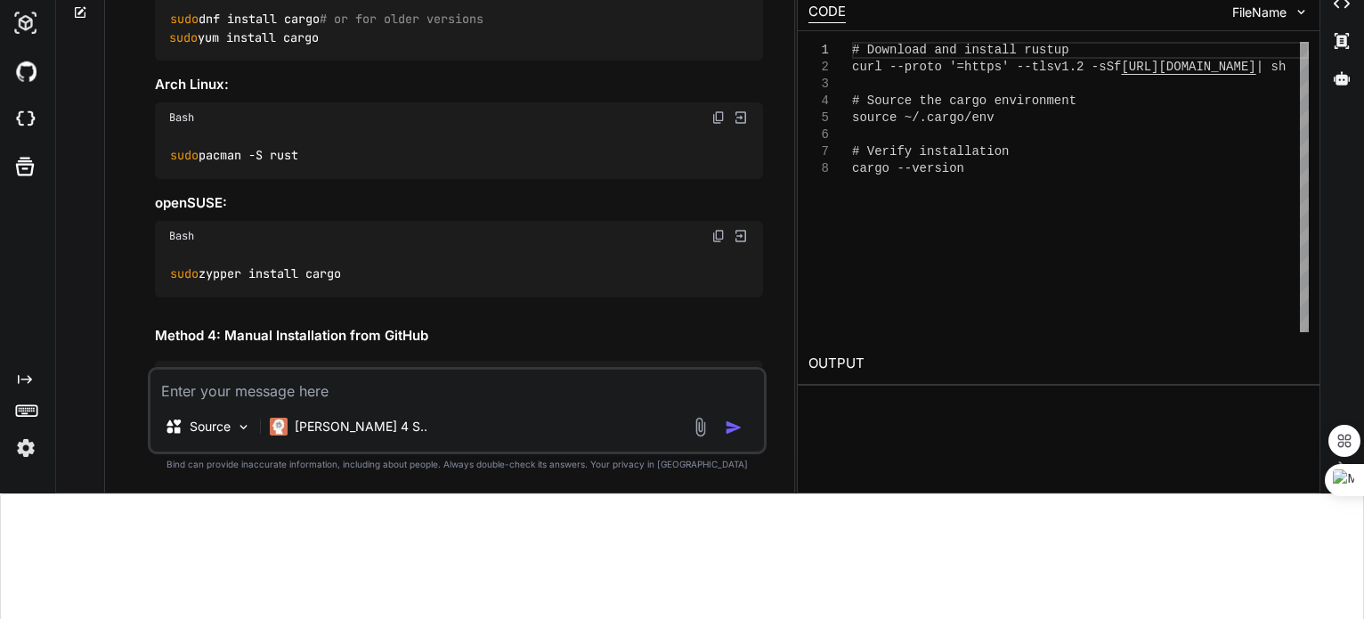
scroll to position [740, 0]
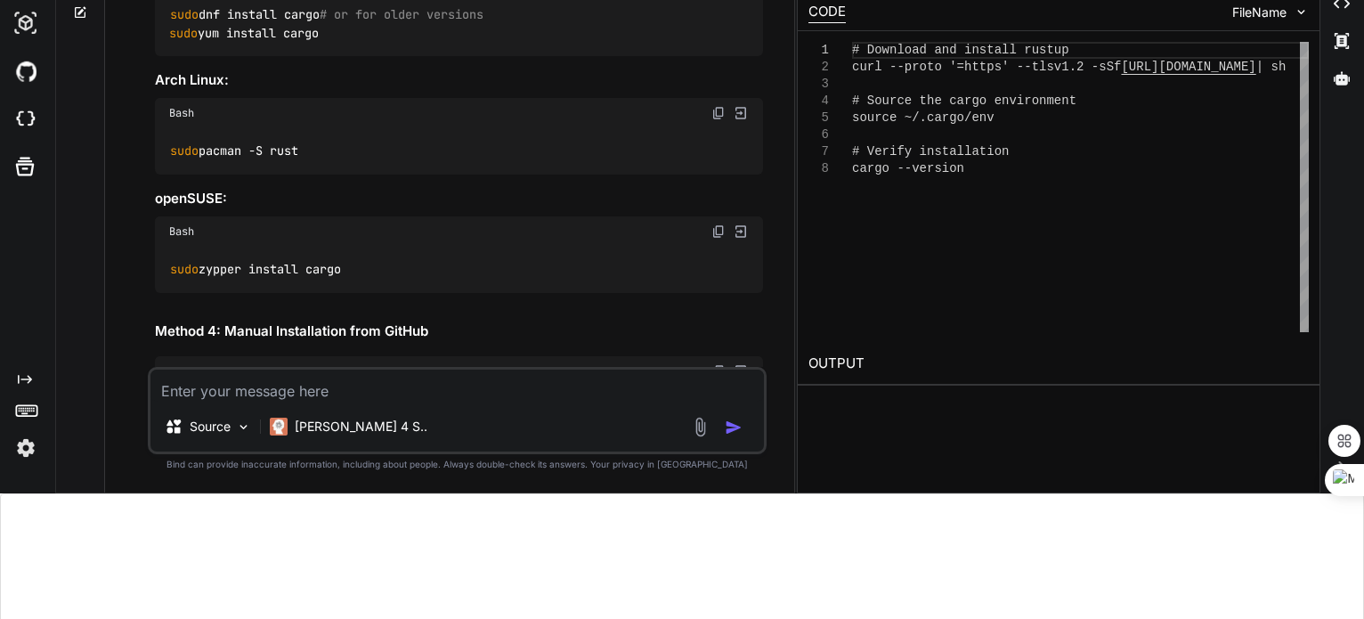
click at [182, 392] on textarea at bounding box center [456, 385] width 613 height 32
type textarea "how to build rust project on windows 11"
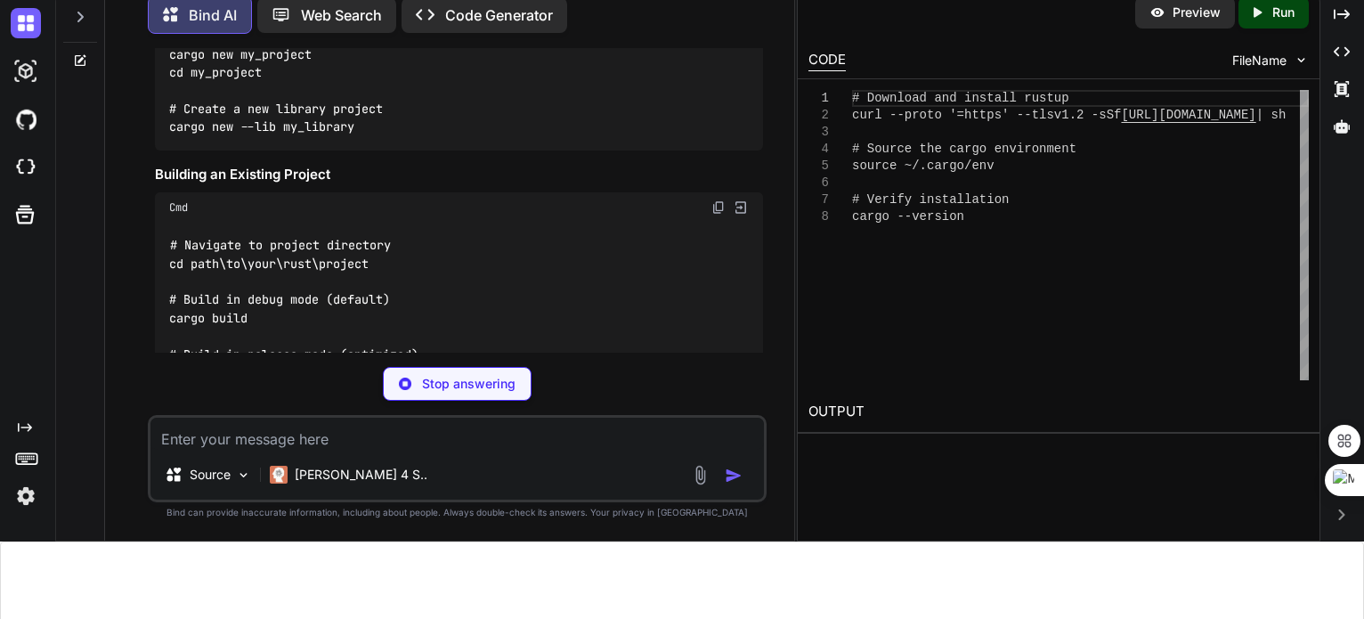
scroll to position [2621, 0]
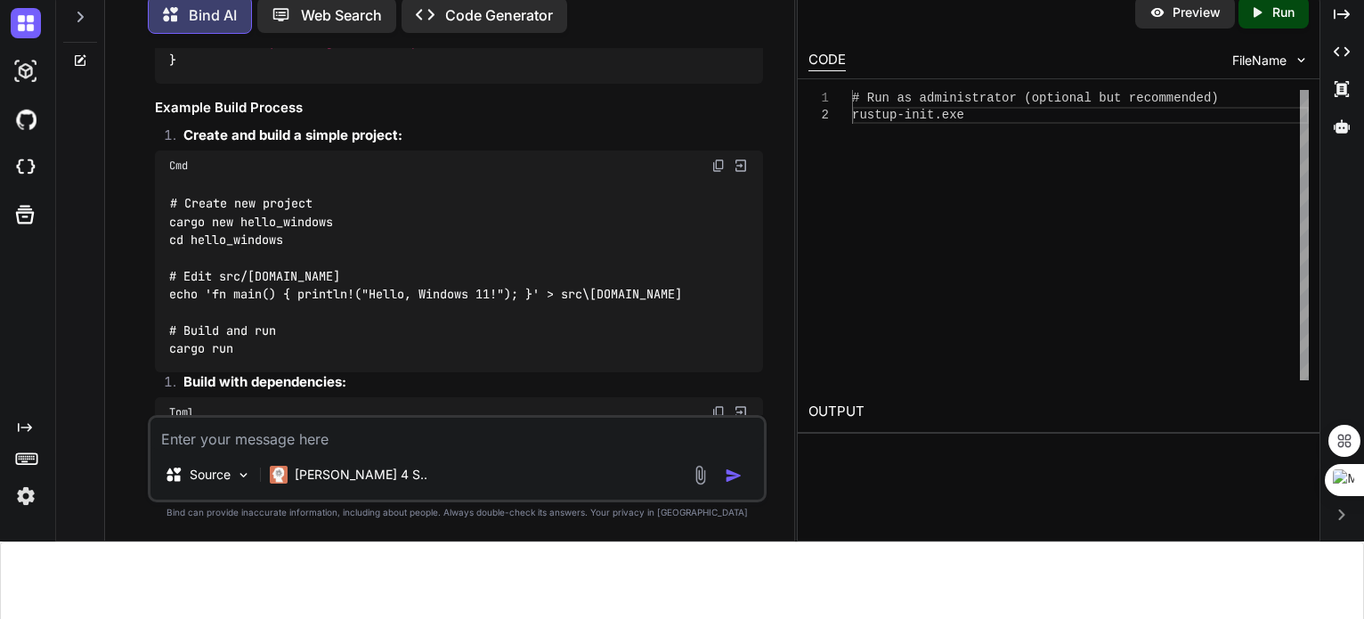
scroll to position [5469, 0]
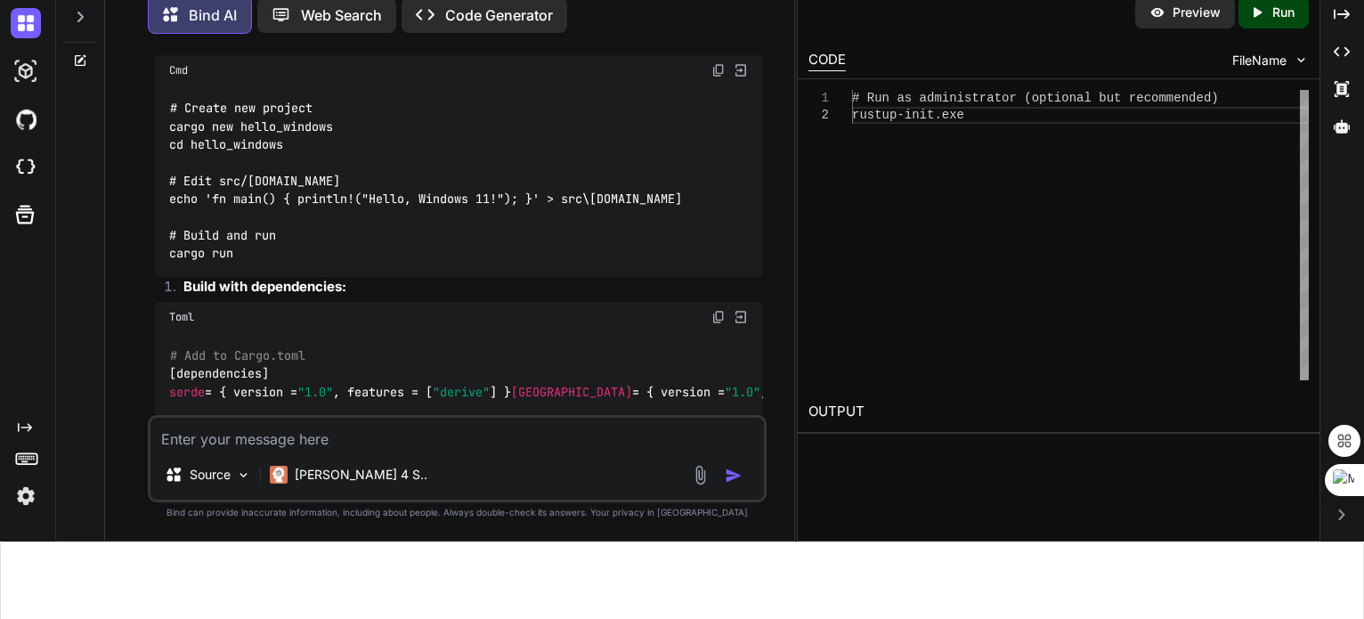
click at [431, 441] on textarea at bounding box center [456, 433] width 613 height 32
type textarea "how to find folder with big size to clean up the space on c drive in windows"
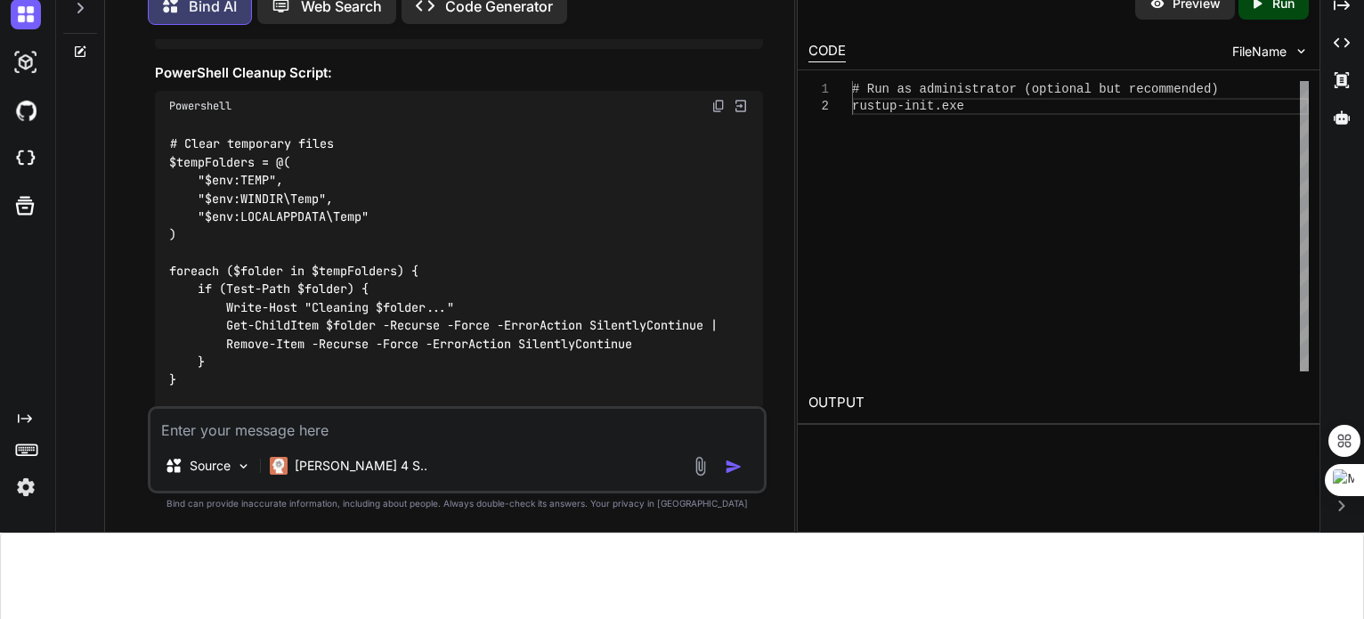
scroll to position [8818, 0]
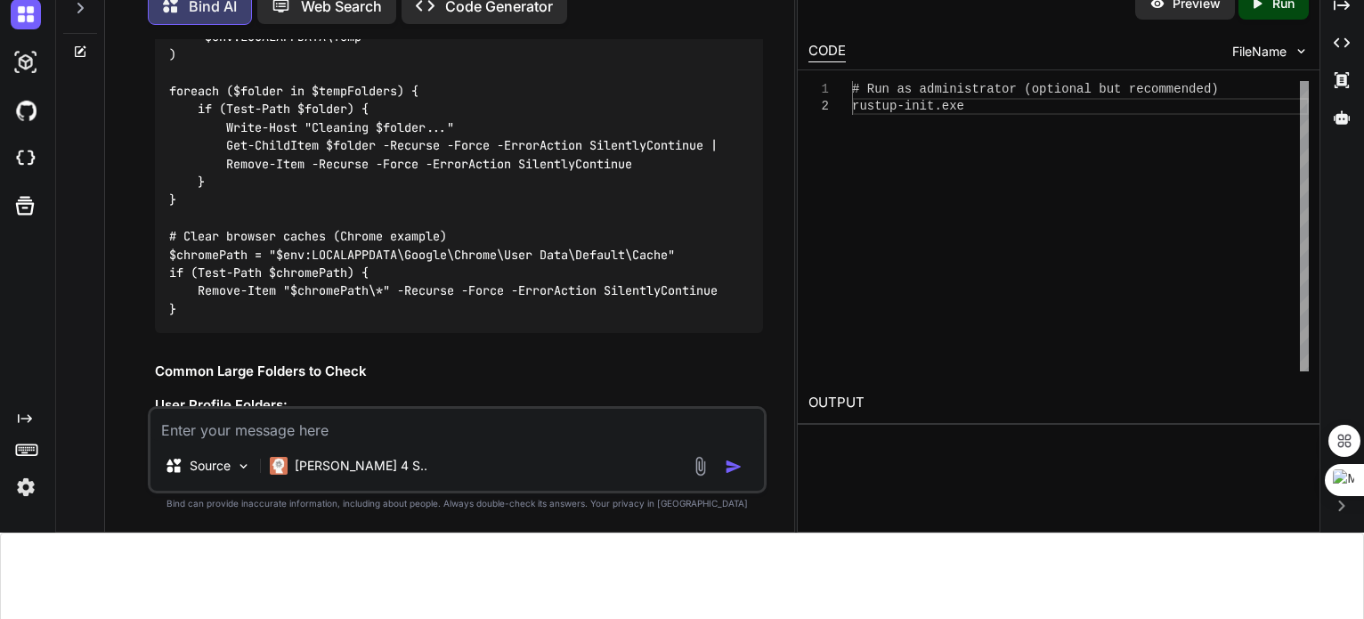
scroll to position [8997, 0]
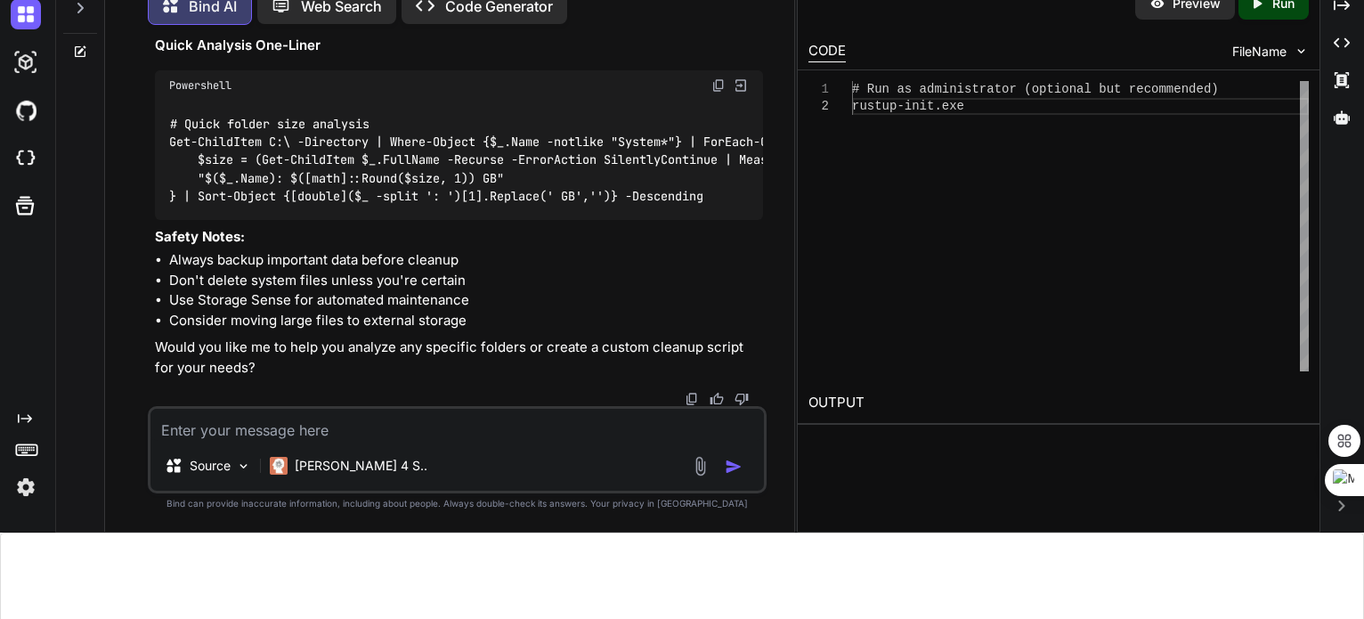
scroll to position [11979, 0]
click at [199, 426] on textarea at bounding box center [456, 425] width 613 height 32
type textarea "get the tree view of folders with size in python"
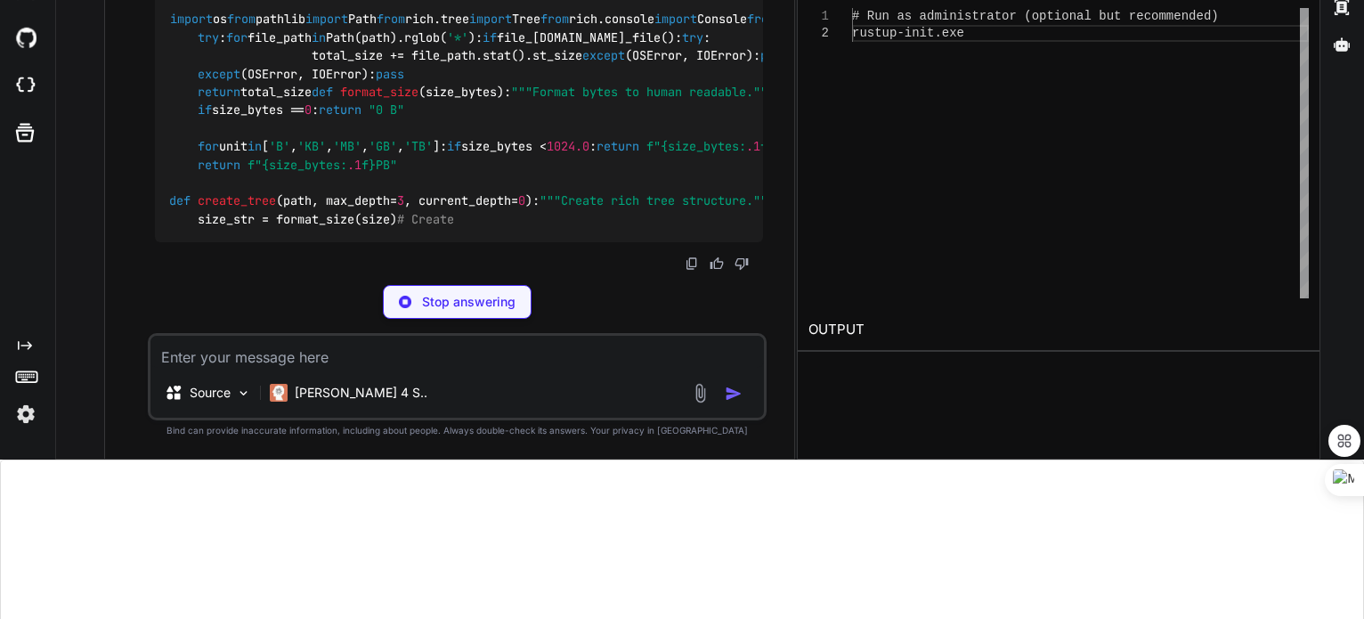
scroll to position [14589, 0]
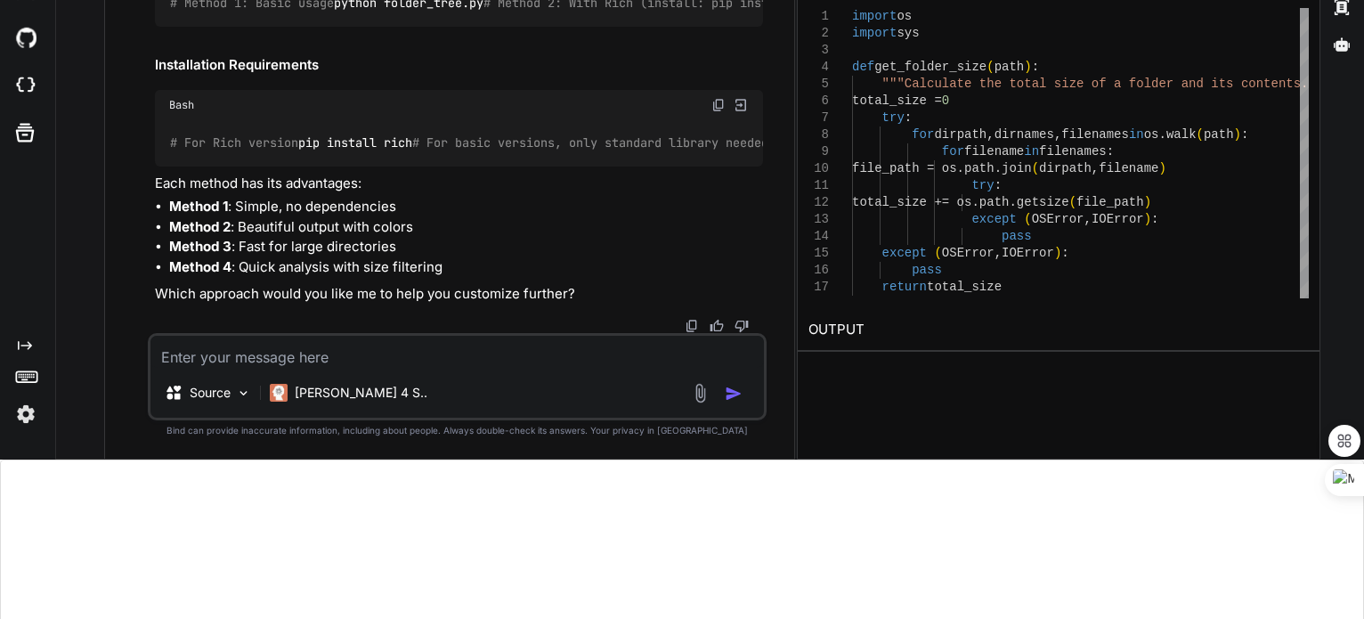
scroll to position [20917, 0]
click at [240, 349] on textarea at bounding box center [456, 352] width 613 height 32
type textarea "instead of giving multiple solutions give one which works best"
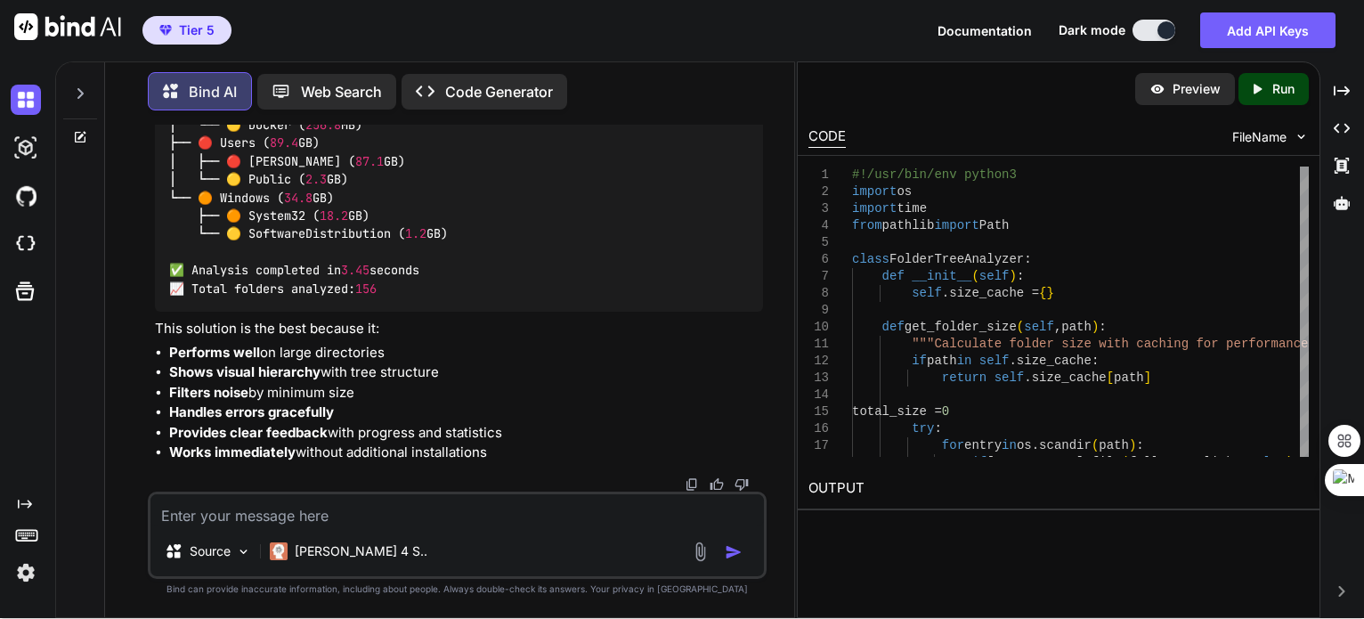
scroll to position [21369, 0]
